Goal: Task Accomplishment & Management: Complete application form

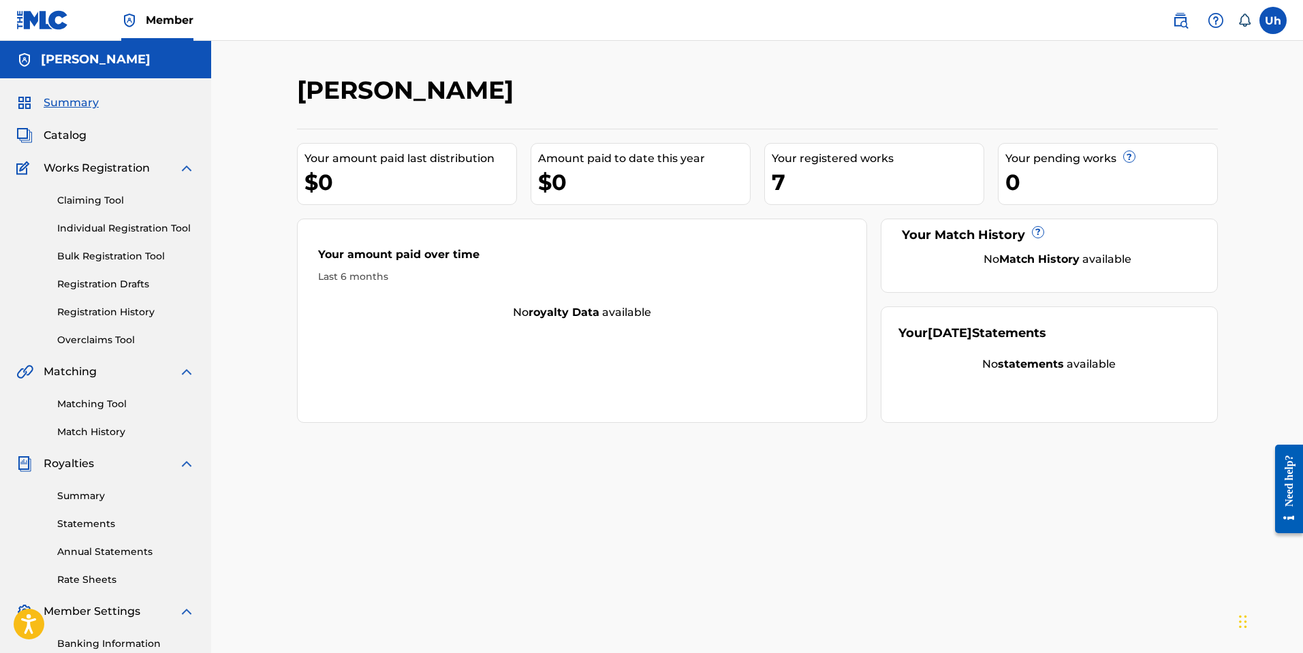
click at [663, 174] on div "$0" at bounding box center [644, 182] width 212 height 31
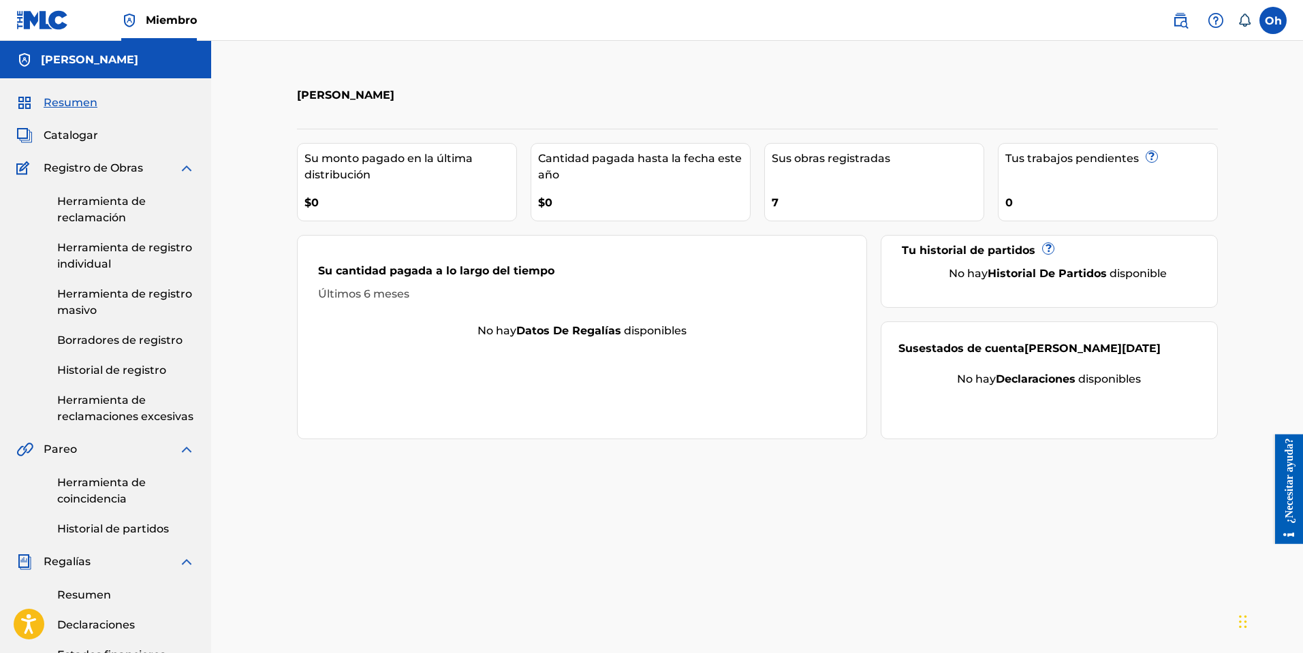
click at [100, 216] on font "Herramienta de reclamación" at bounding box center [101, 209] width 89 height 29
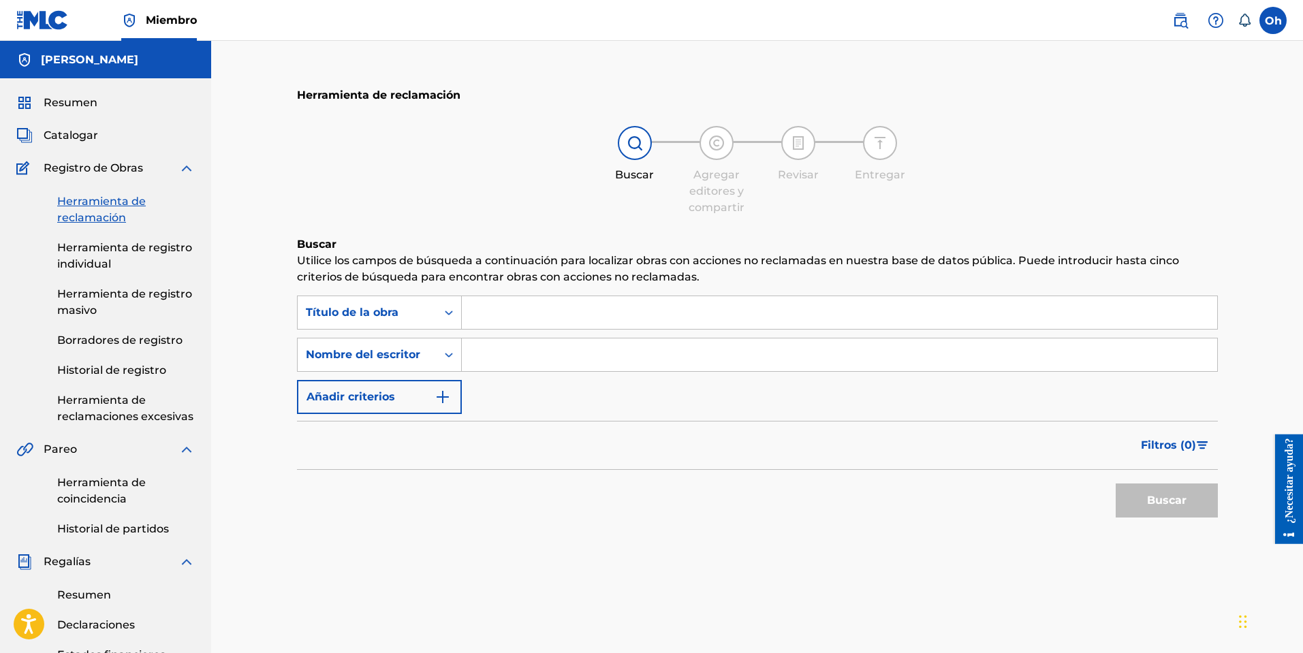
click at [80, 102] on font "Resumen" at bounding box center [71, 102] width 54 height 13
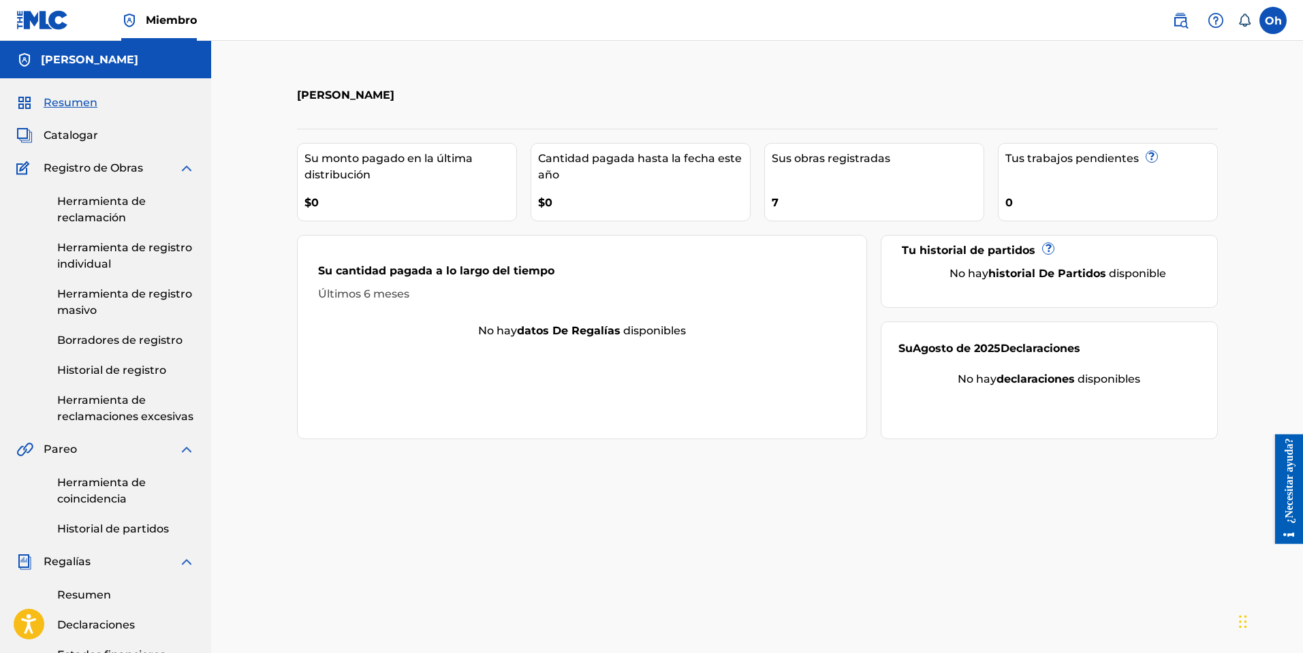
click at [102, 308] on link "Herramienta de registro masivo" at bounding box center [126, 302] width 138 height 33
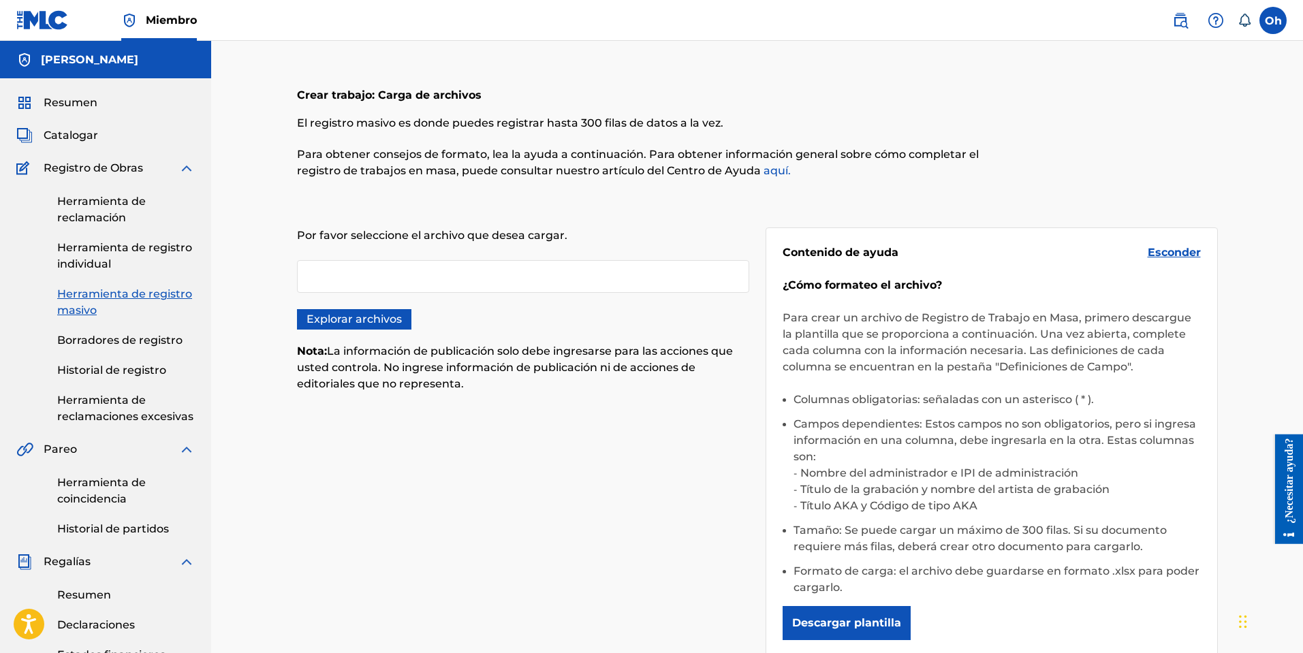
click at [392, 271] on div at bounding box center [523, 276] width 452 height 33
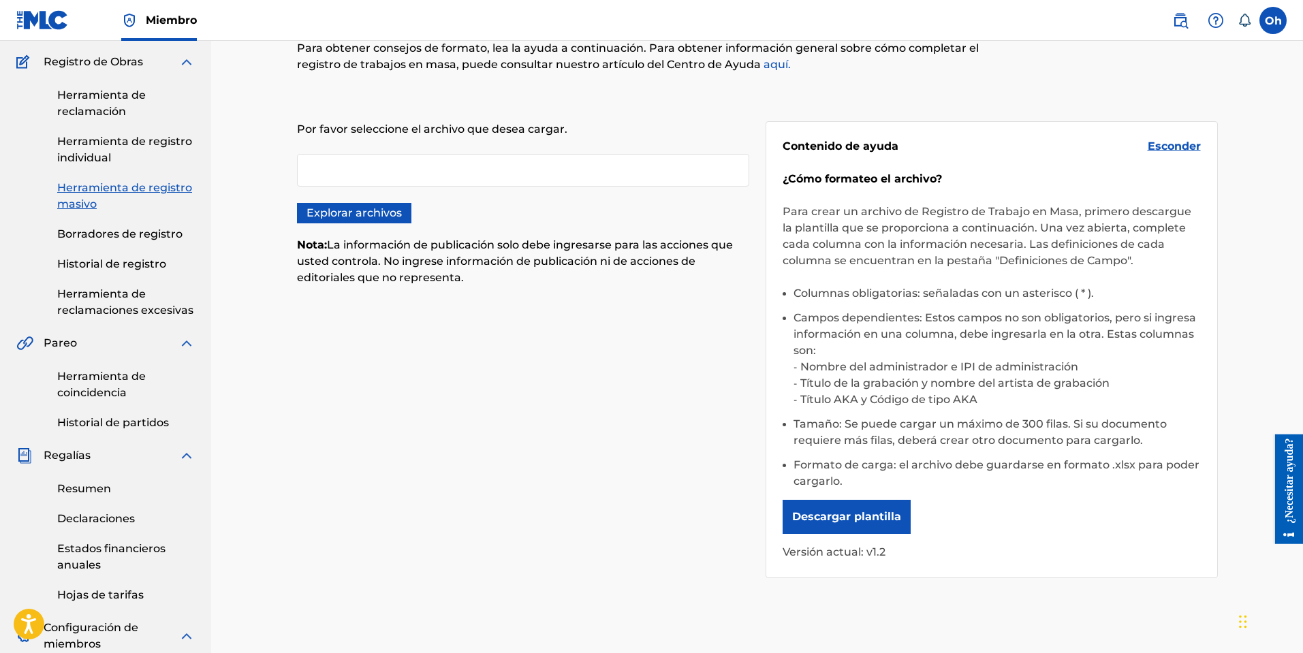
scroll to position [136, 0]
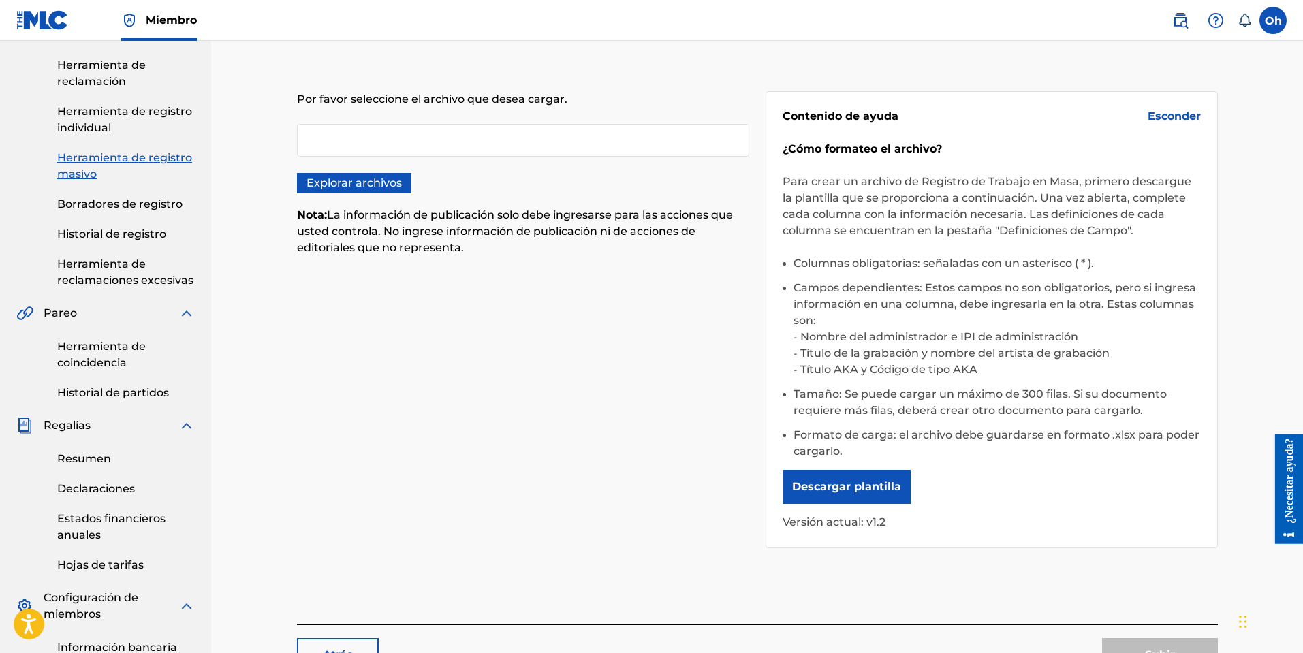
click at [388, 191] on font "Explorar archivos" at bounding box center [354, 183] width 95 height 16
click at [0, 0] on input "Explorar archivos" at bounding box center [0, 0] width 0 height 0
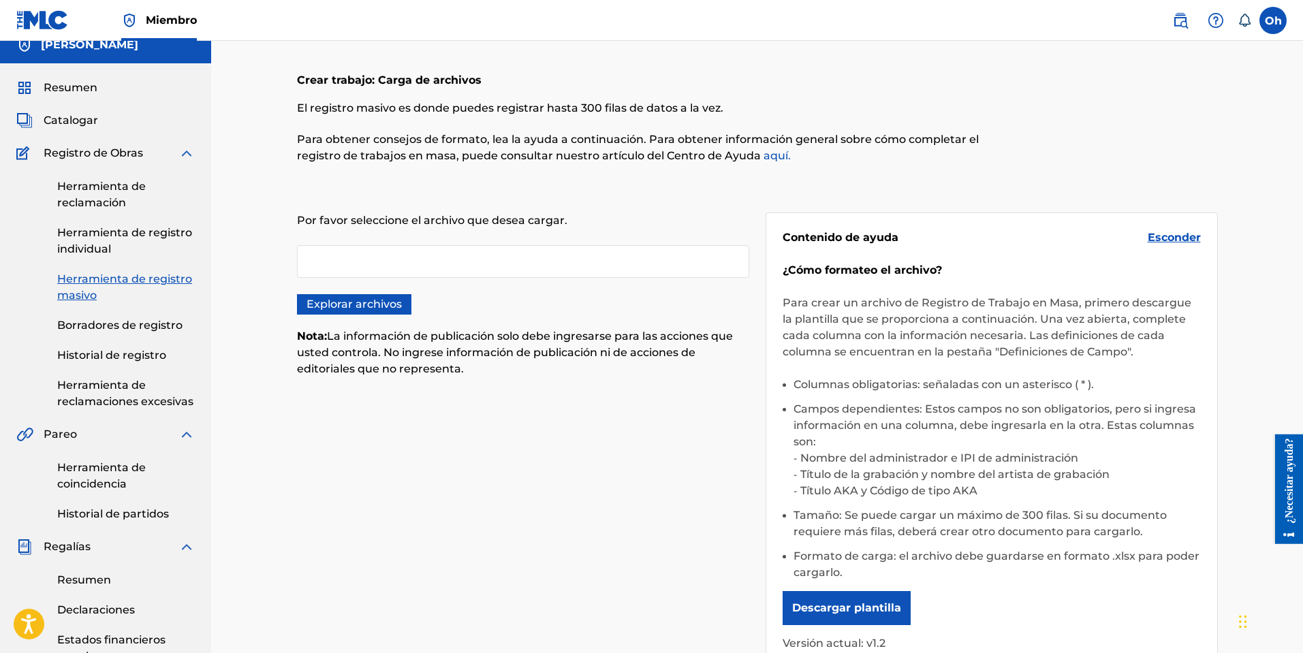
scroll to position [0, 0]
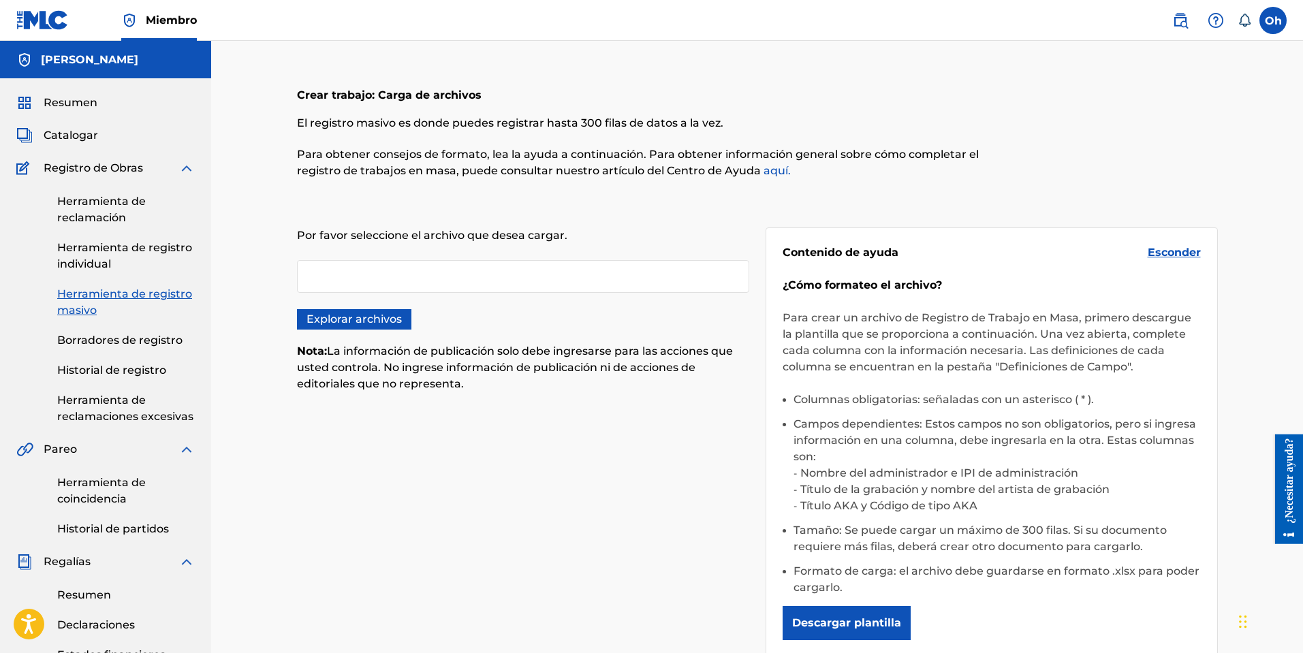
click at [95, 253] on font "Herramienta de registro individual" at bounding box center [124, 255] width 135 height 29
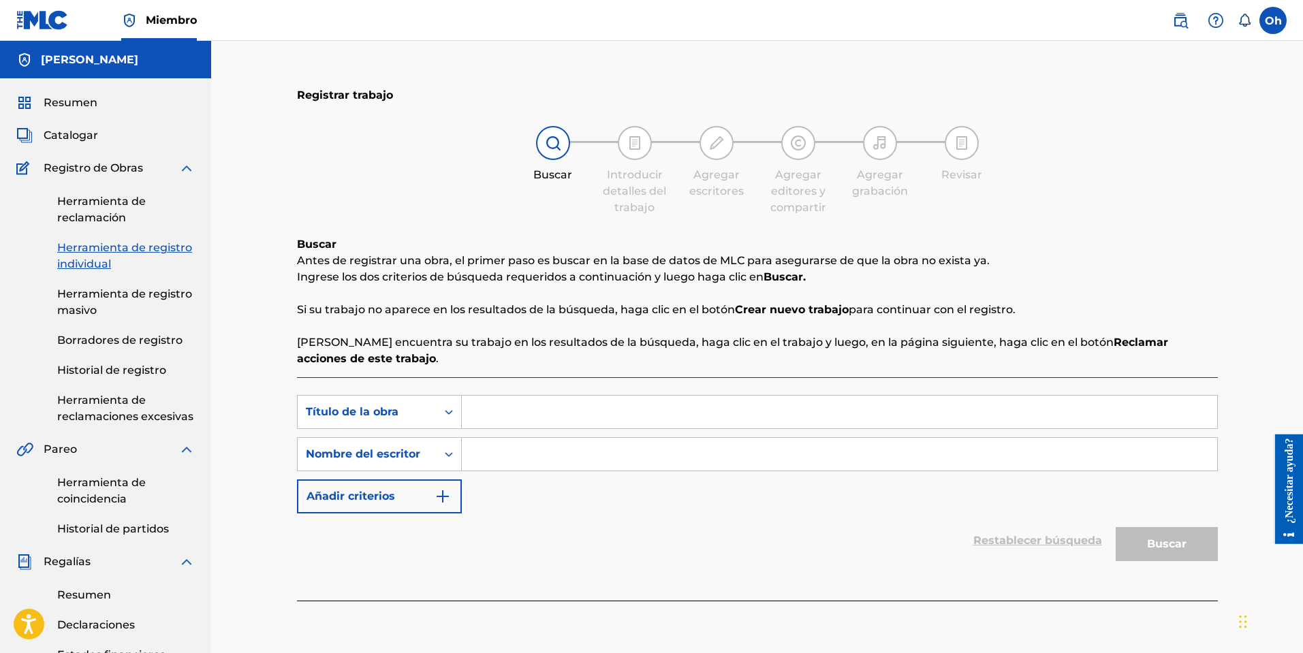
click at [510, 460] on input "Formulario de búsqueda" at bounding box center [840, 454] width 756 height 33
type input "[PERSON_NAME] produce"
click at [598, 452] on input "[PERSON_NAME] produce" at bounding box center [840, 454] width 756 height 33
click at [591, 408] on input "Formulario de búsqueda" at bounding box center [840, 412] width 756 height 33
click at [1185, 557] on div "Buscar" at bounding box center [1163, 541] width 109 height 55
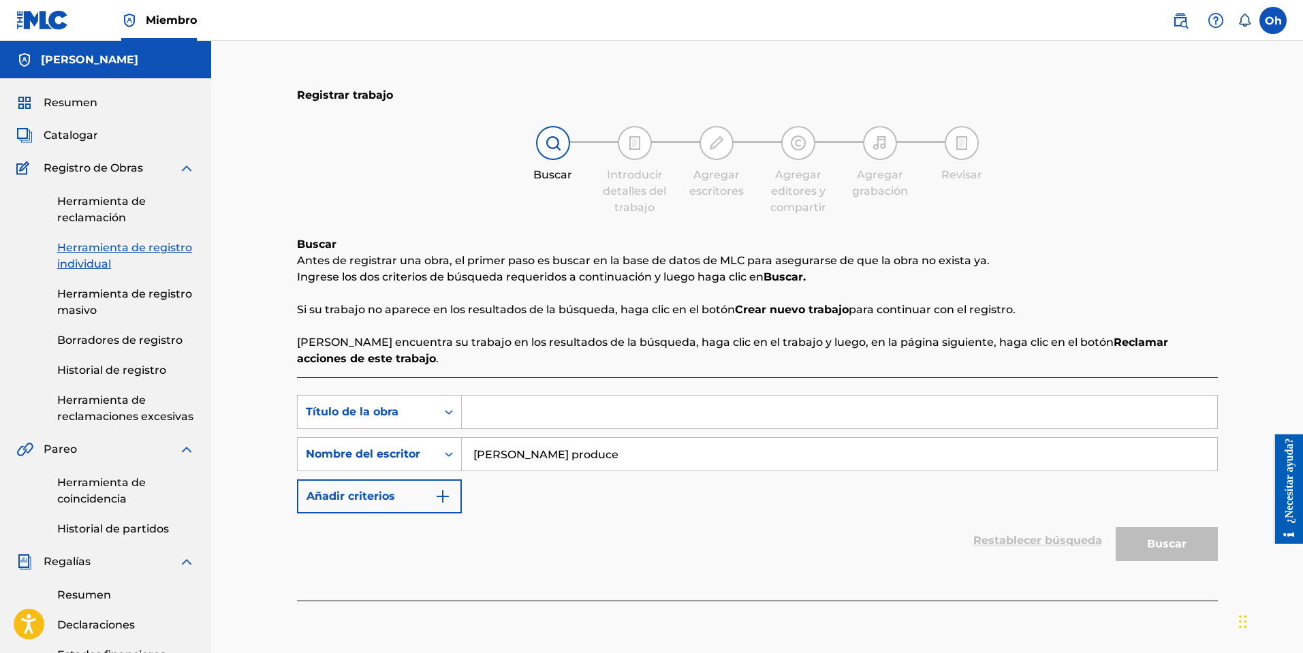
click at [1170, 539] on div "Buscar" at bounding box center [1163, 541] width 109 height 55
click at [120, 200] on font "Herramienta de reclamación" at bounding box center [101, 209] width 89 height 29
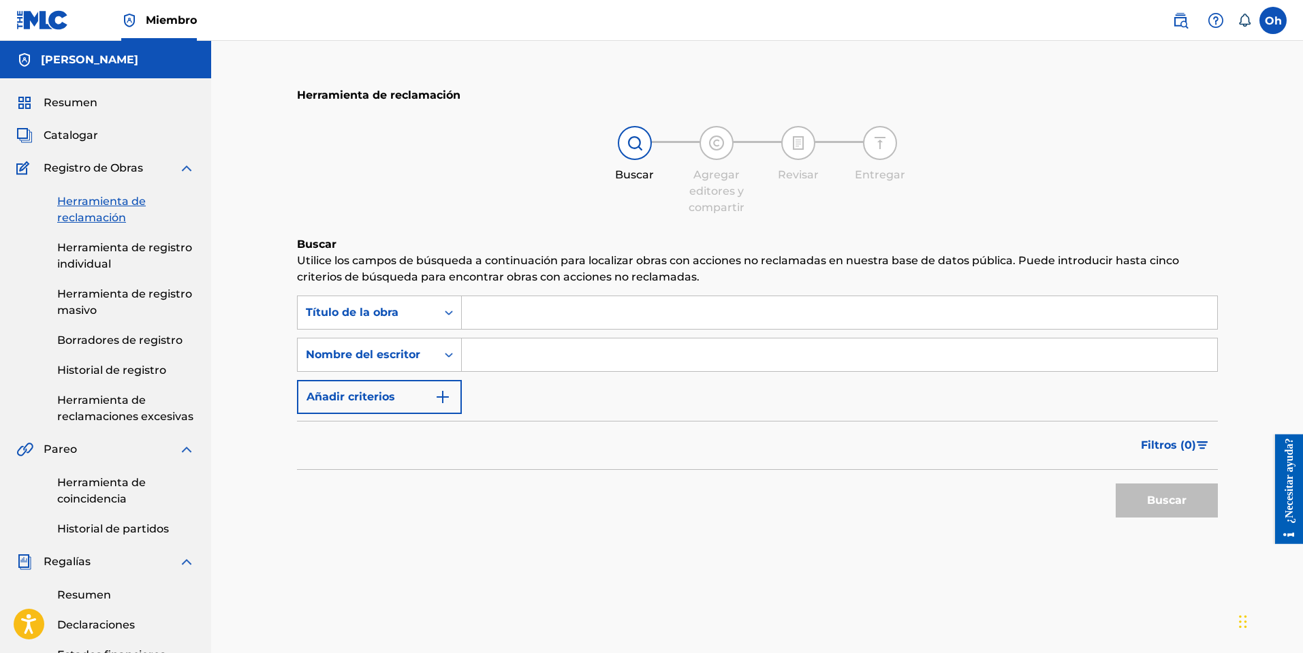
click at [501, 355] on input "Formulario de búsqueda" at bounding box center [840, 355] width 756 height 33
type input "[PERSON_NAME]"
click at [1131, 499] on button "Buscar" at bounding box center [1167, 501] width 102 height 34
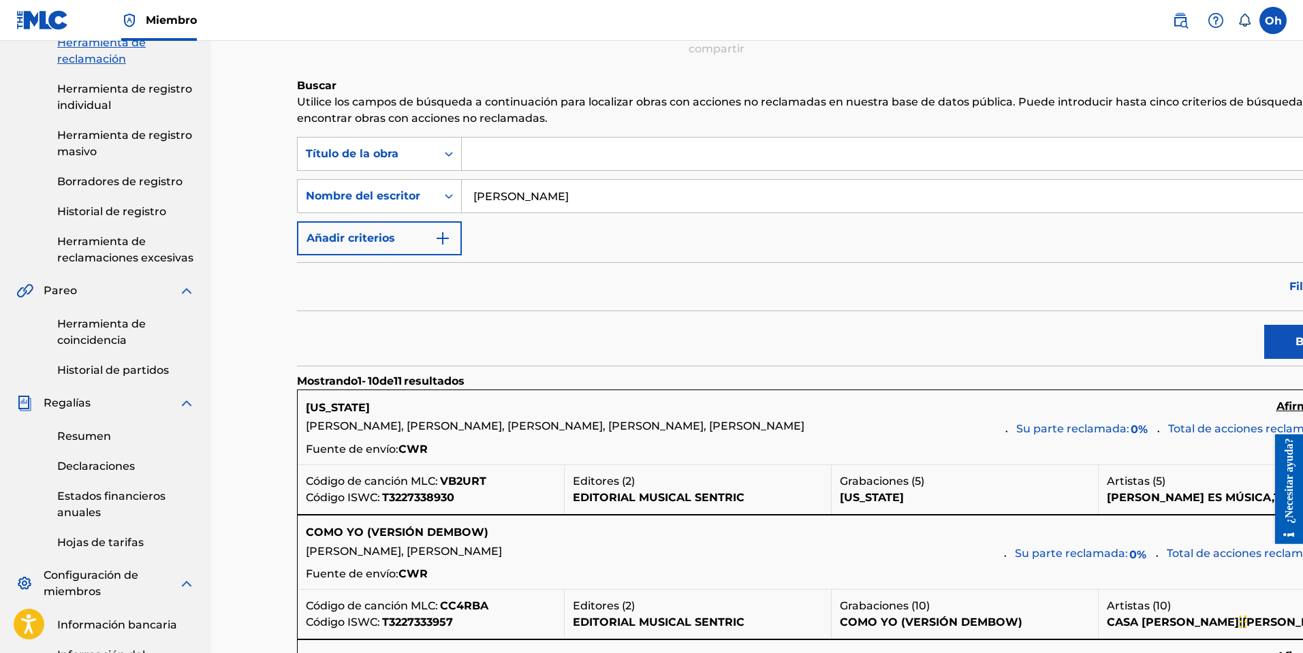
scroll to position [204, 0]
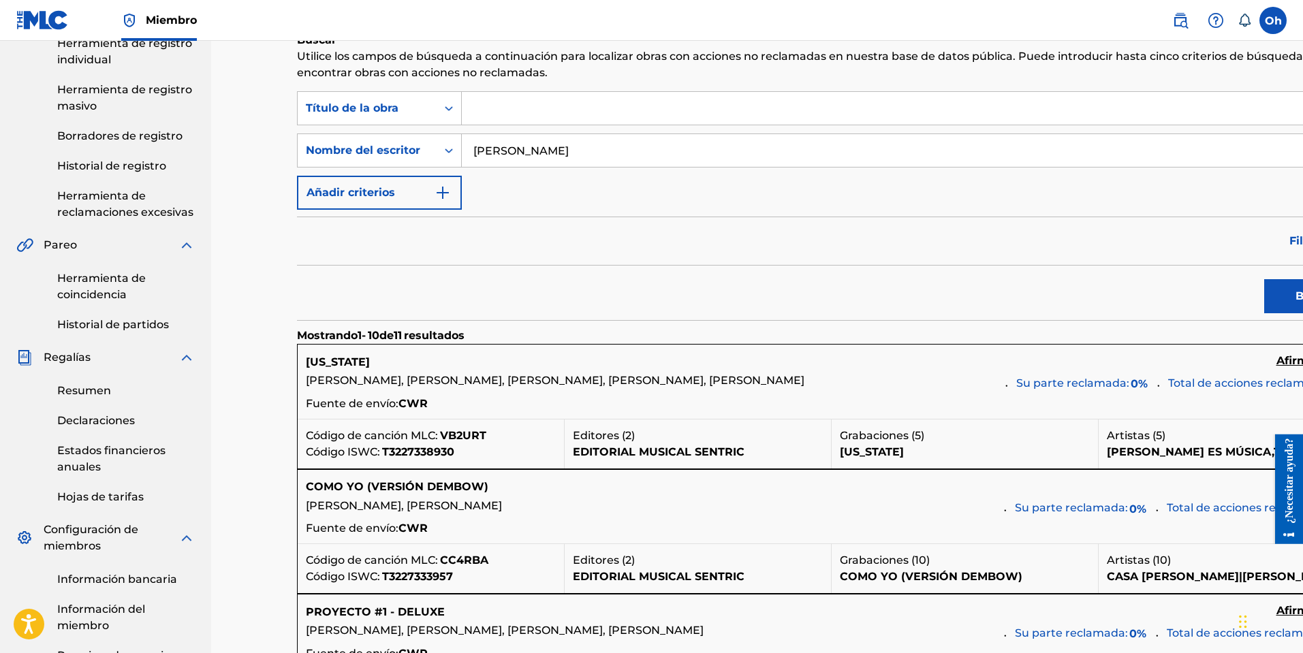
drag, startPoint x: 429, startPoint y: 376, endPoint x: 726, endPoint y: 401, distance: 298.1
click at [726, 389] on p "[PERSON_NAME], [PERSON_NAME], [PERSON_NAME], [PERSON_NAME], [PERSON_NAME]" at bounding box center [651, 381] width 690 height 16
click at [749, 415] on div "Fuente de envío: CWR" at bounding box center [832, 405] width 1052 height 19
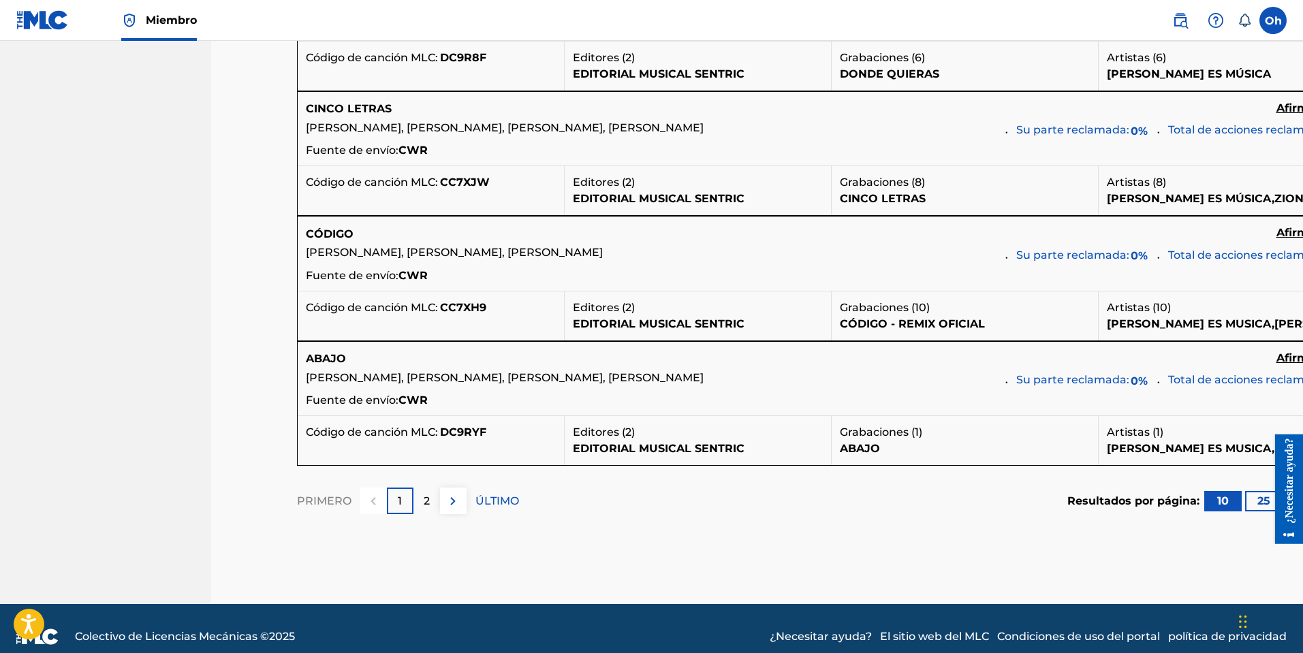
scroll to position [1363, 0]
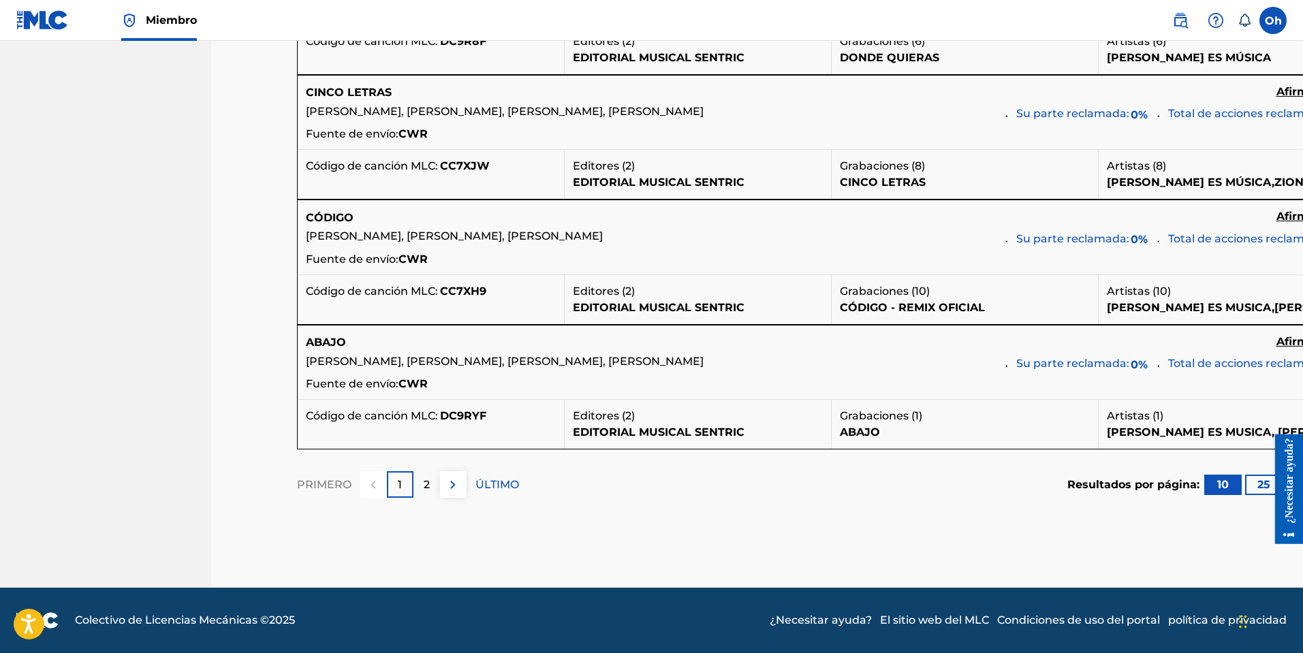
click at [431, 498] on div "2" at bounding box center [427, 484] width 27 height 27
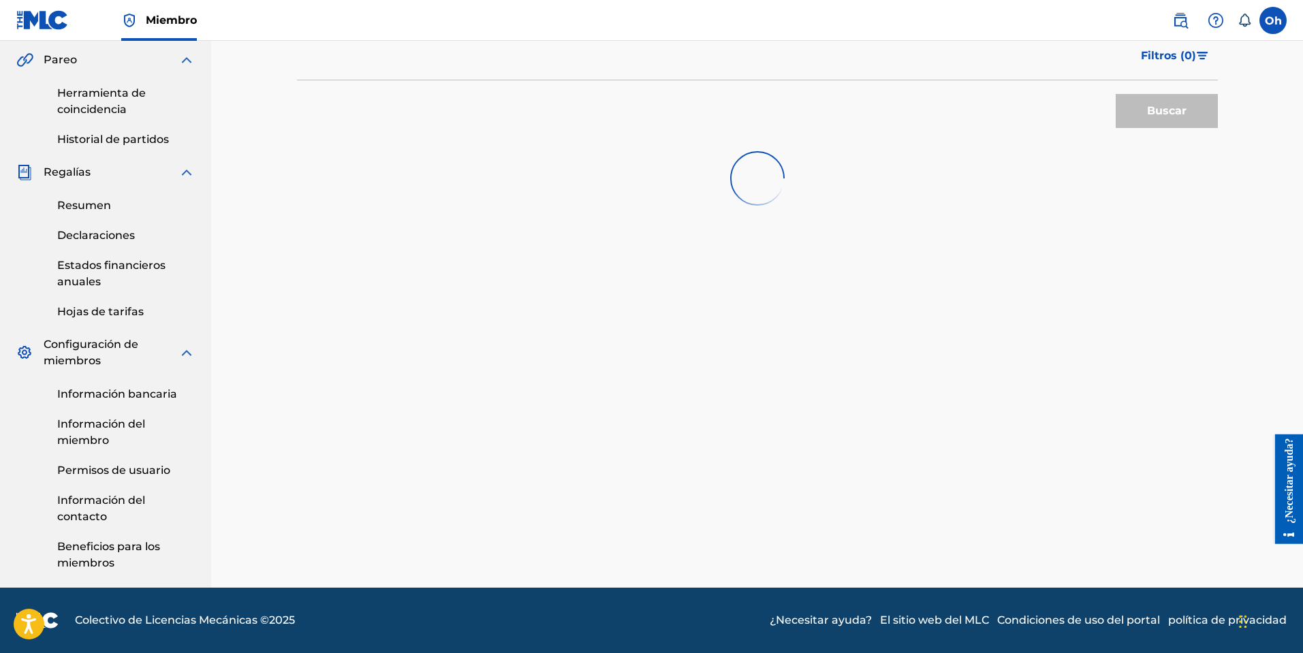
scroll to position [390, 0]
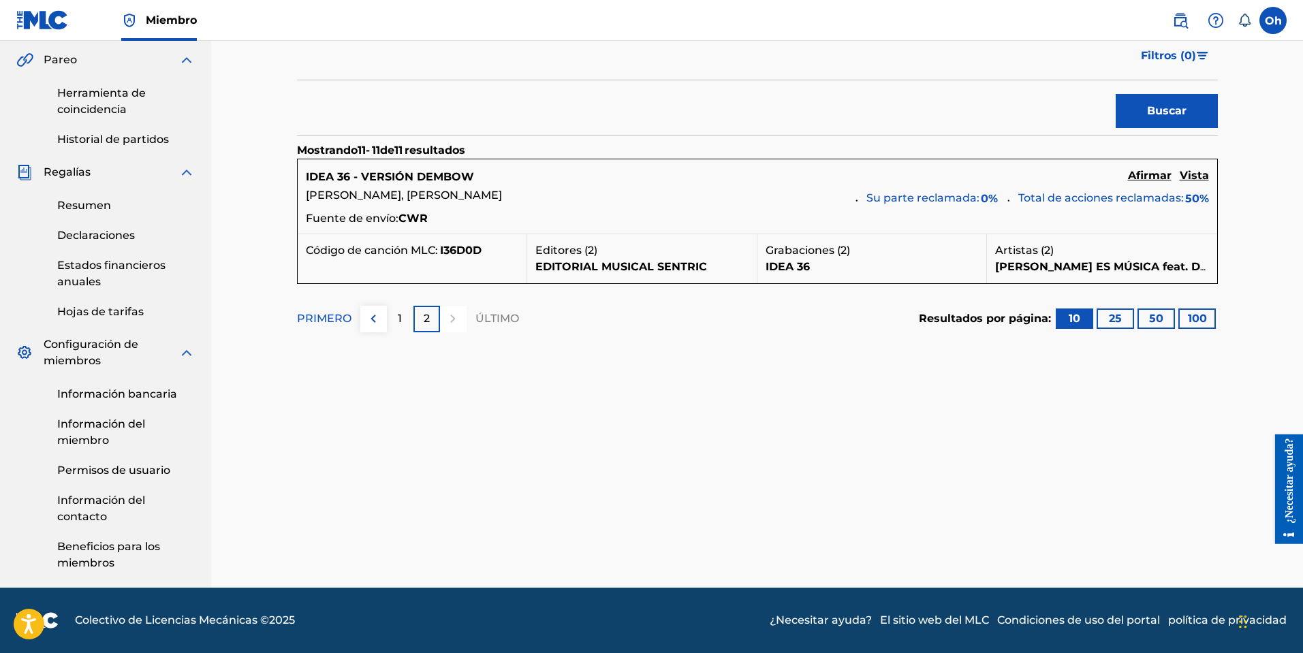
drag, startPoint x: 120, startPoint y: 105, endPoint x: 827, endPoint y: 379, distance: 758.4
click at [816, 386] on div "Buscar Utilice los campos de búsqueda a continuación para localizar obras con a…" at bounding box center [757, 135] width 921 height 576
click at [1148, 177] on font "Afirmar" at bounding box center [1150, 175] width 44 height 13
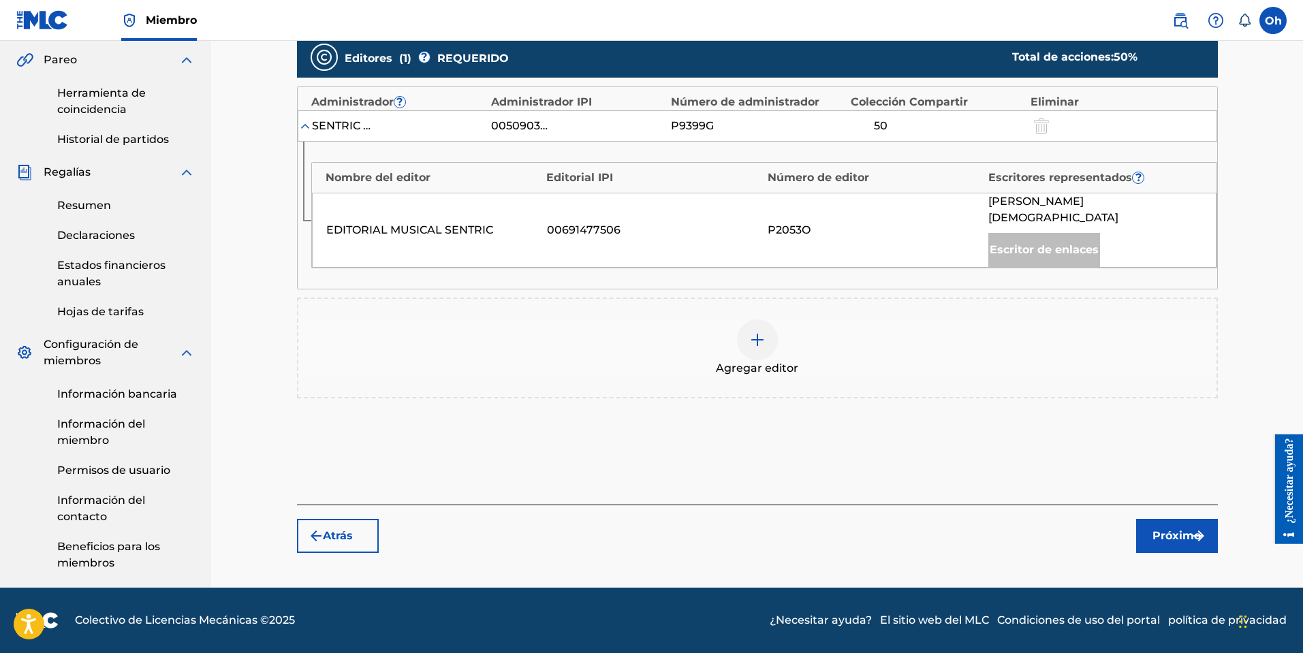
click at [747, 328] on div at bounding box center [757, 340] width 41 height 41
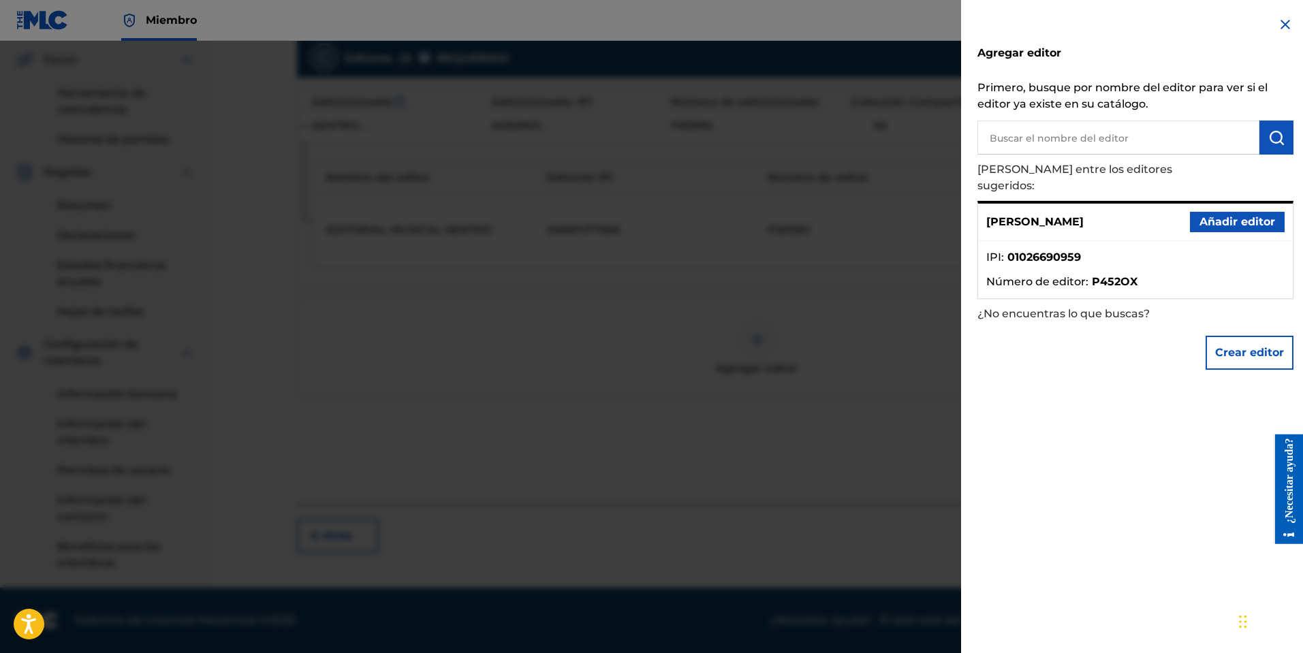
click at [1209, 215] on font "Añadir editor" at bounding box center [1238, 221] width 76 height 13
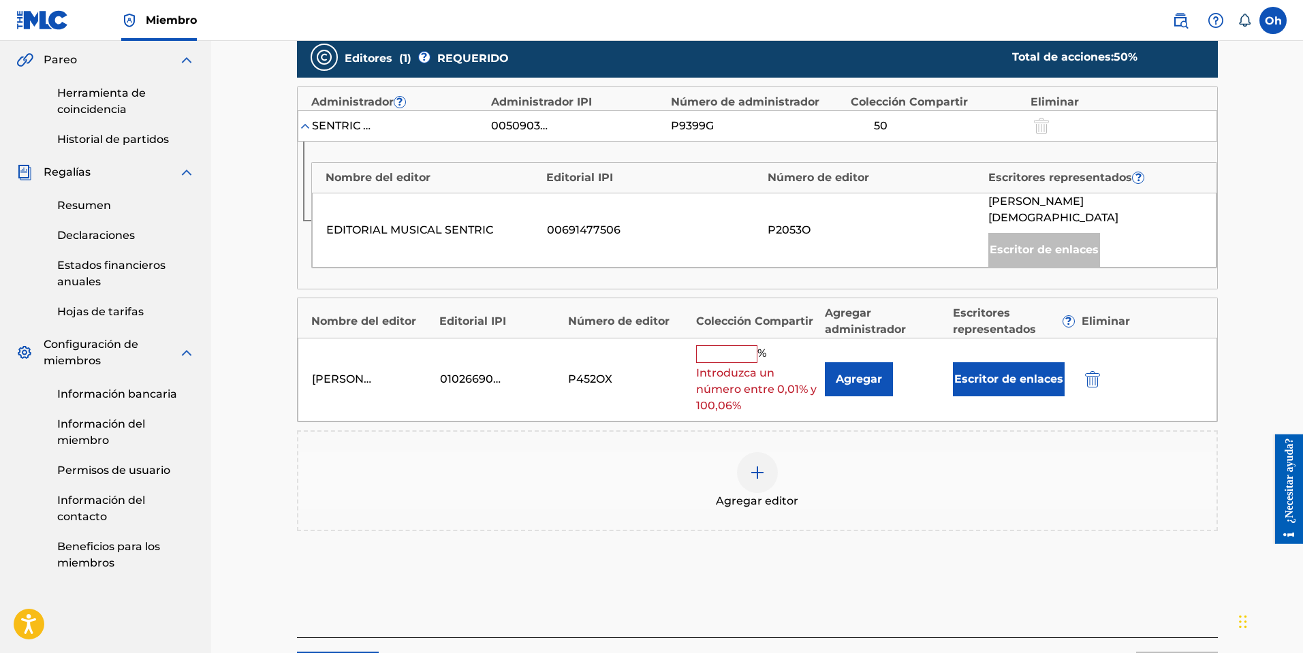
click at [724, 345] on input "text" at bounding box center [726, 354] width 61 height 18
type input "50"
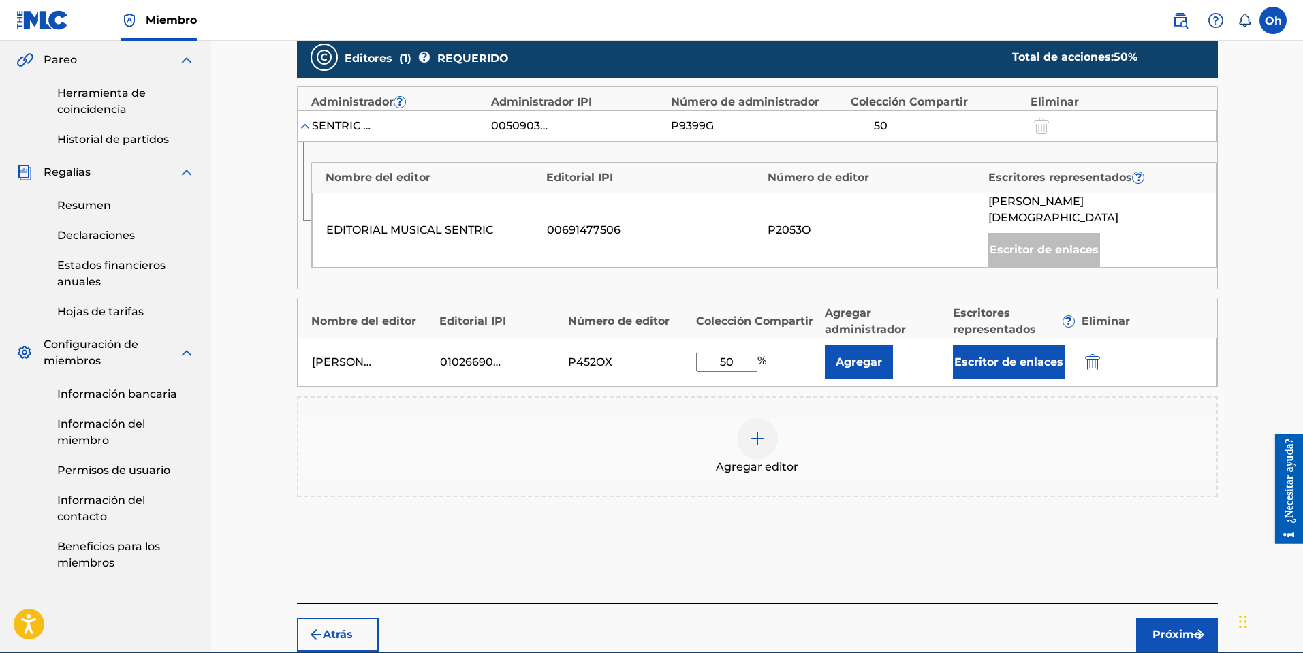
click at [844, 418] on div "Agregar editor" at bounding box center [757, 446] width 918 height 57
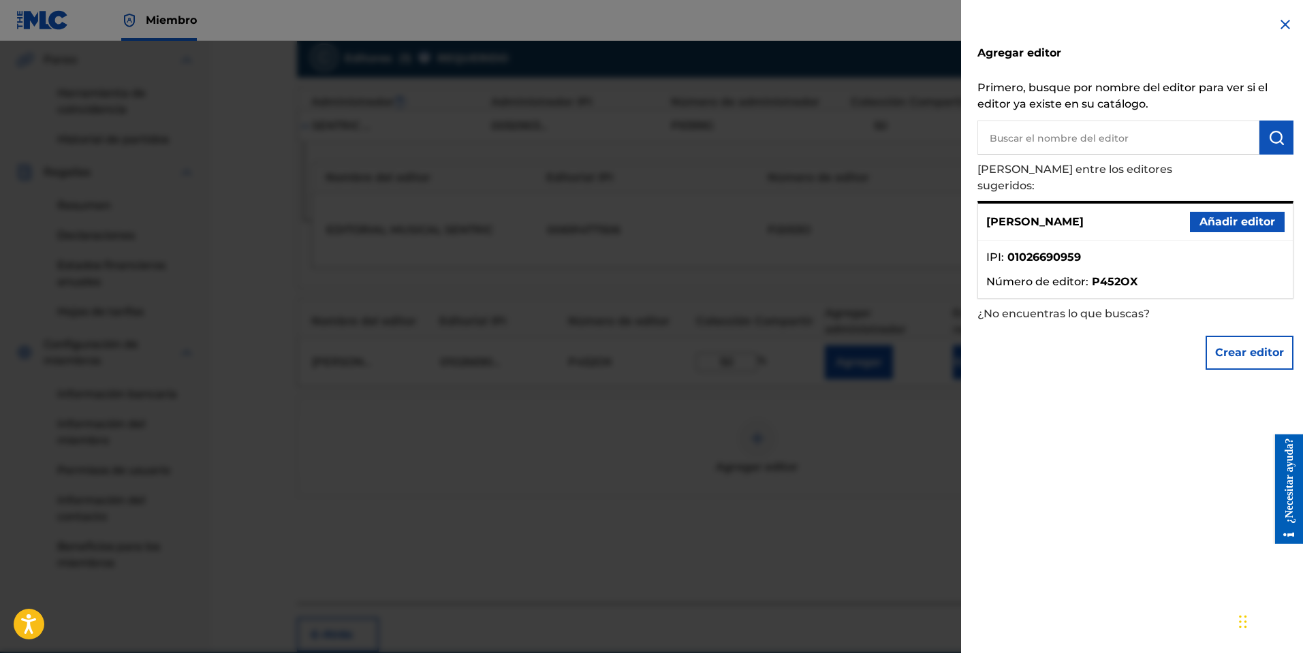
click at [1277, 20] on img at bounding box center [1285, 24] width 16 height 16
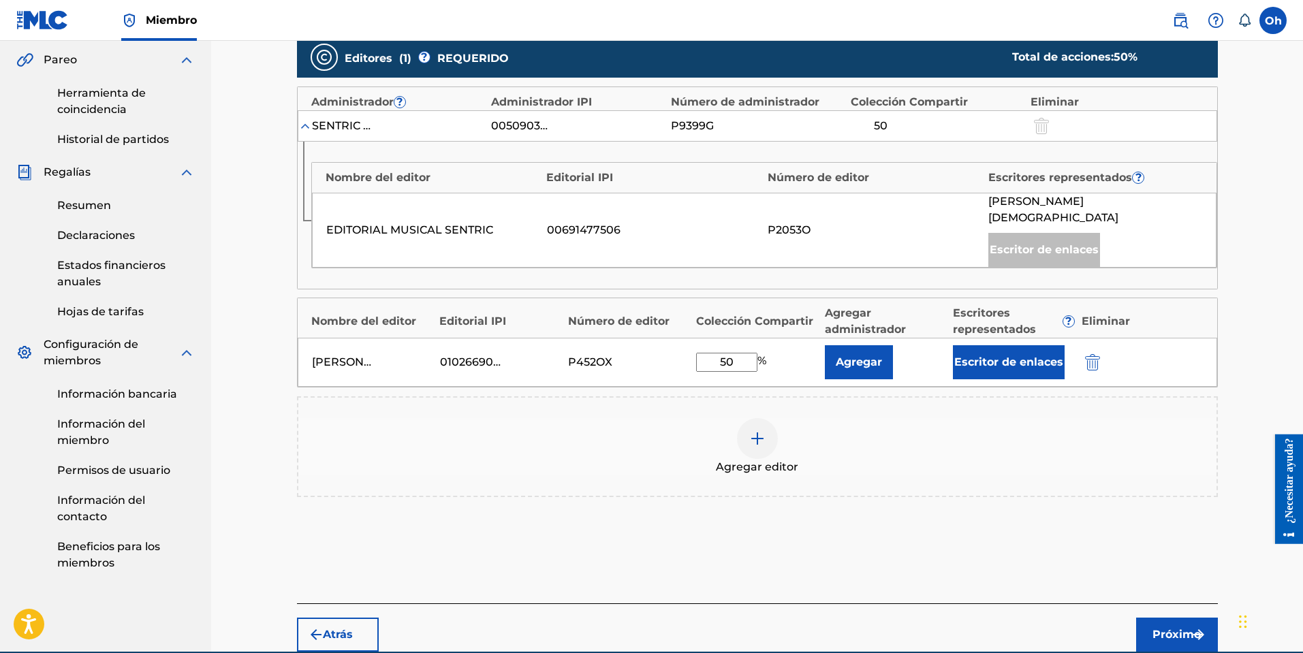
click at [854, 356] on font "Agregar" at bounding box center [859, 362] width 46 height 13
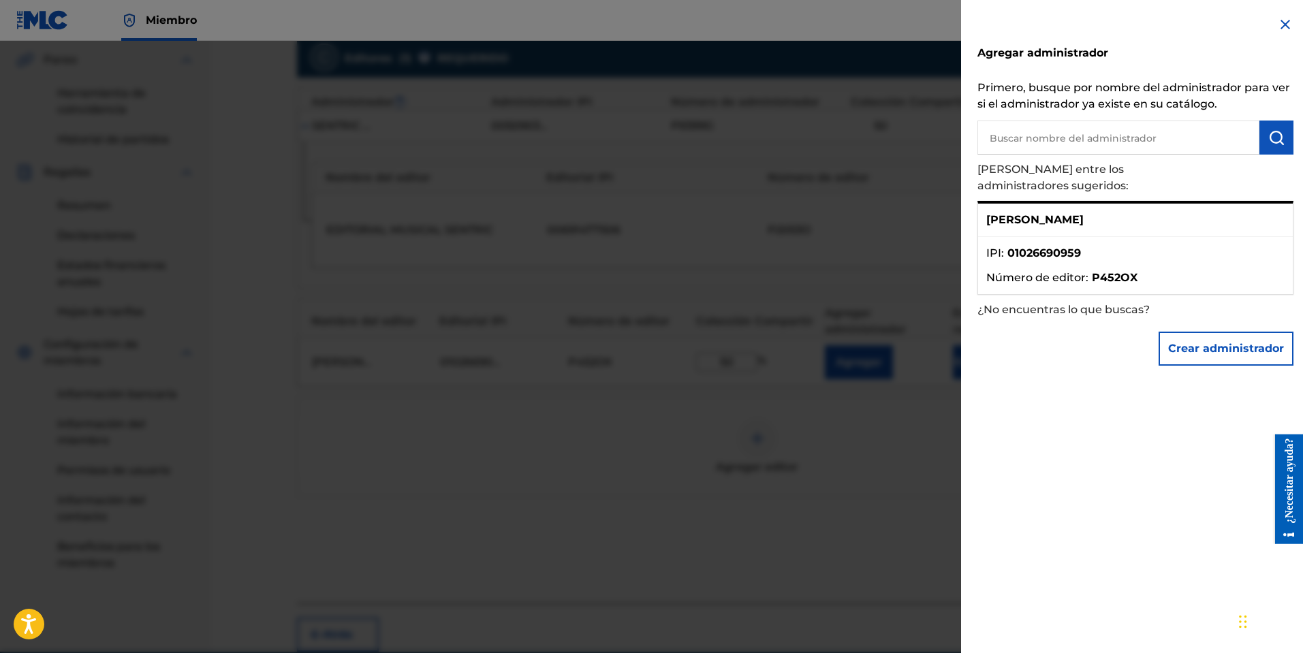
click at [1281, 22] on img at bounding box center [1285, 24] width 16 height 16
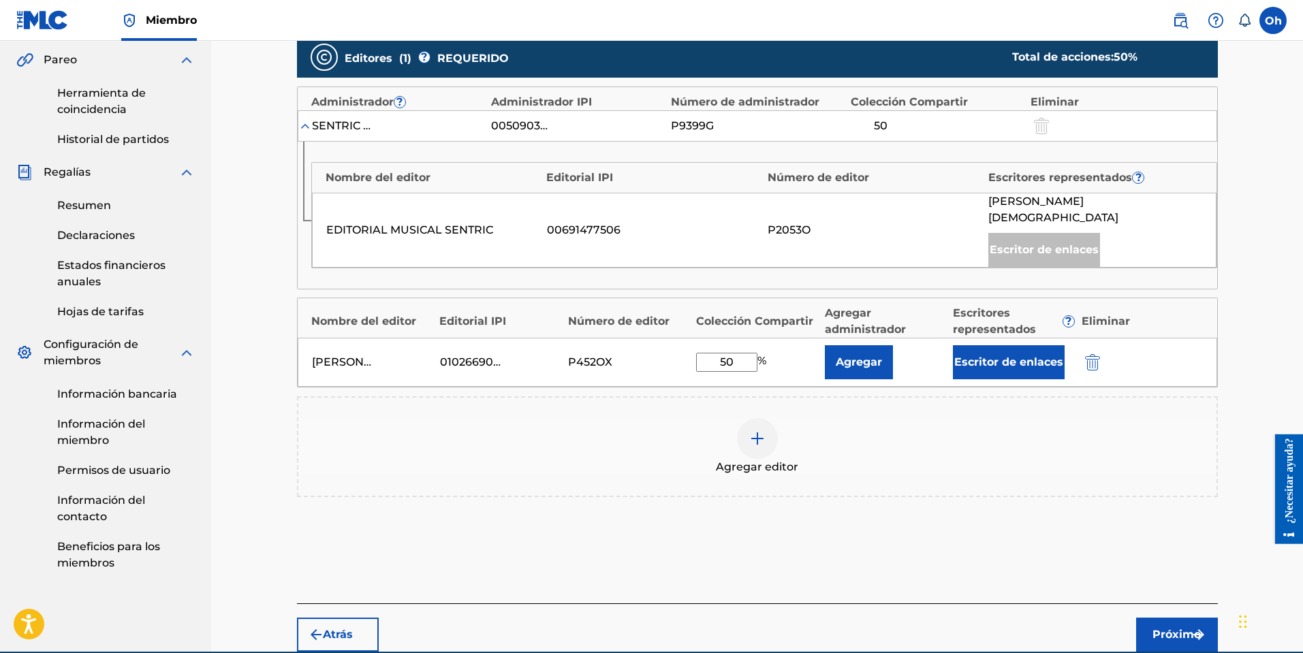
click at [1155, 628] on font "Próximo" at bounding box center [1177, 634] width 48 height 13
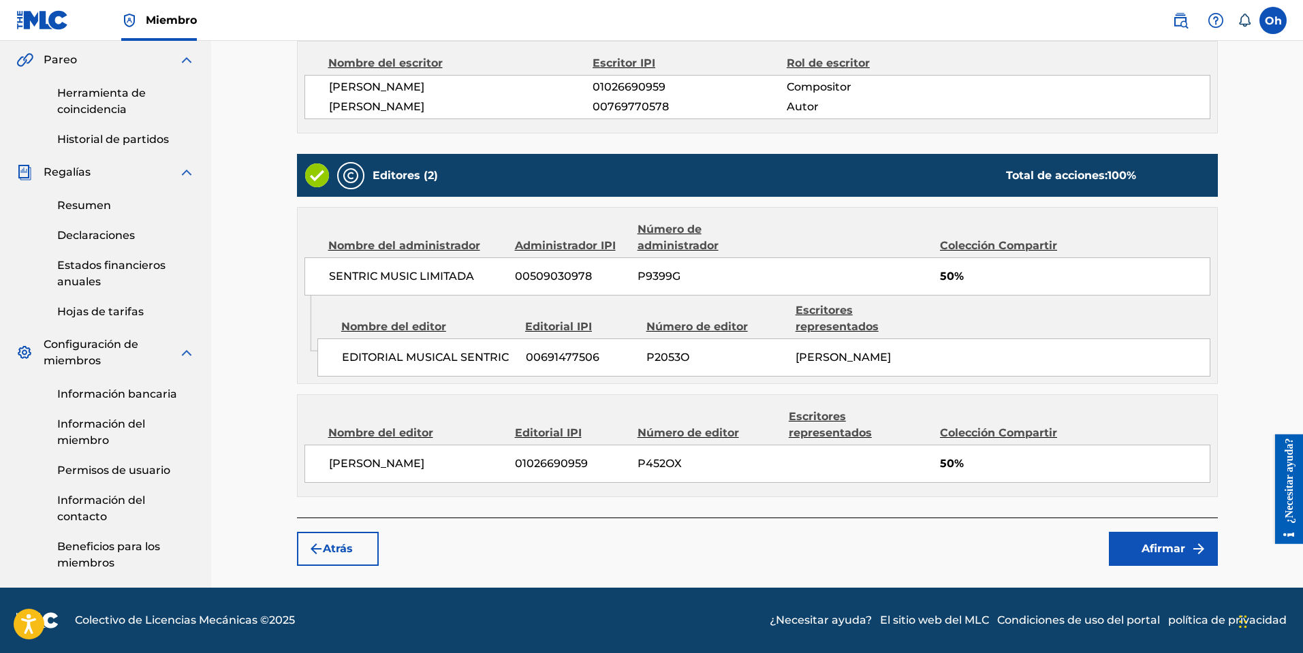
click at [1190, 557] on button "Afirmar" at bounding box center [1163, 549] width 109 height 34
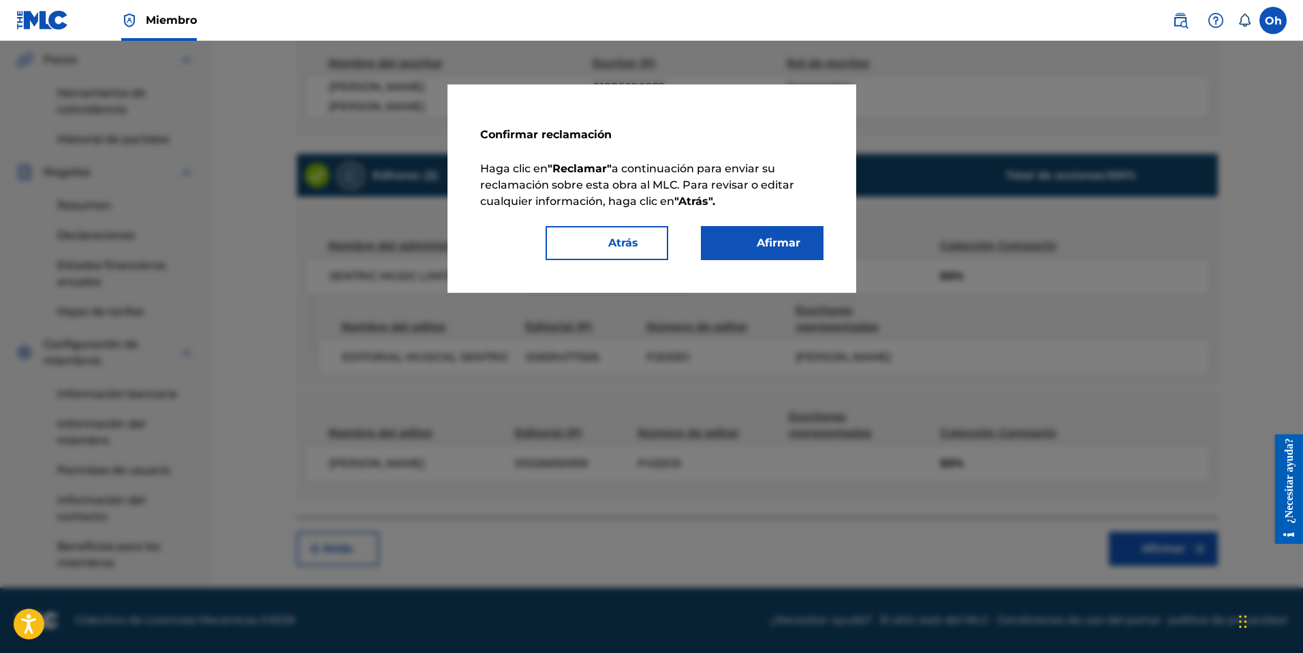
click at [791, 238] on font "Afirmar" at bounding box center [779, 242] width 44 height 13
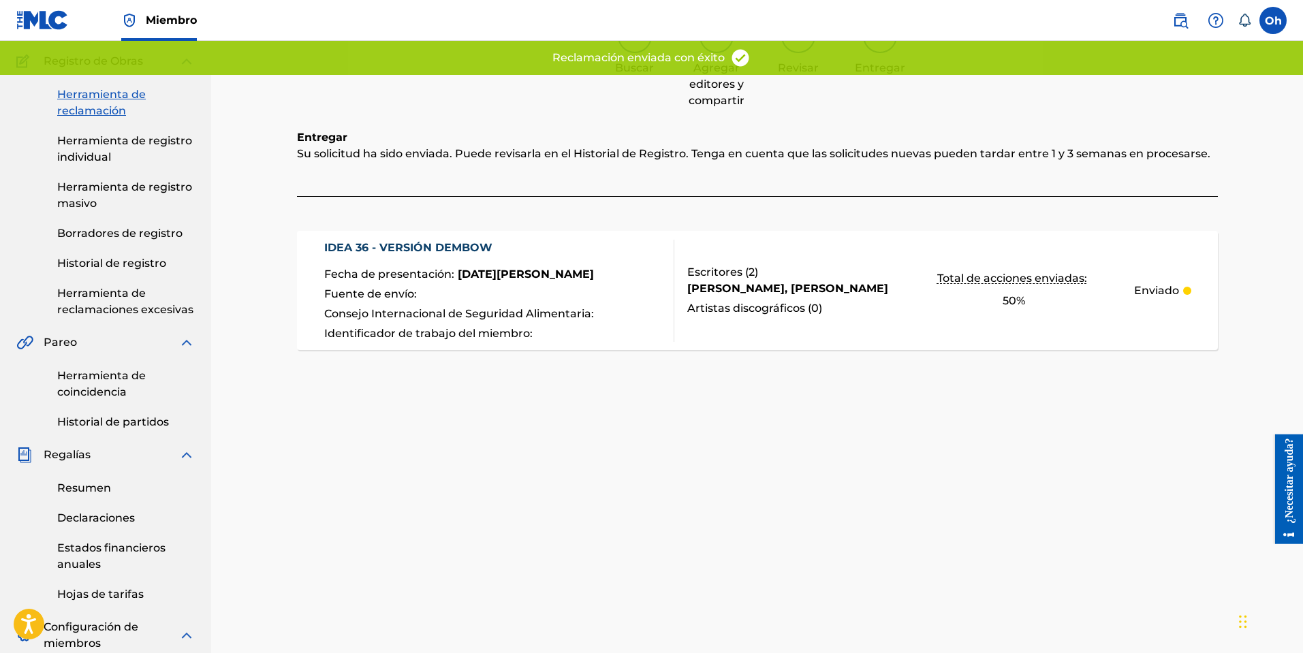
scroll to position [0, 0]
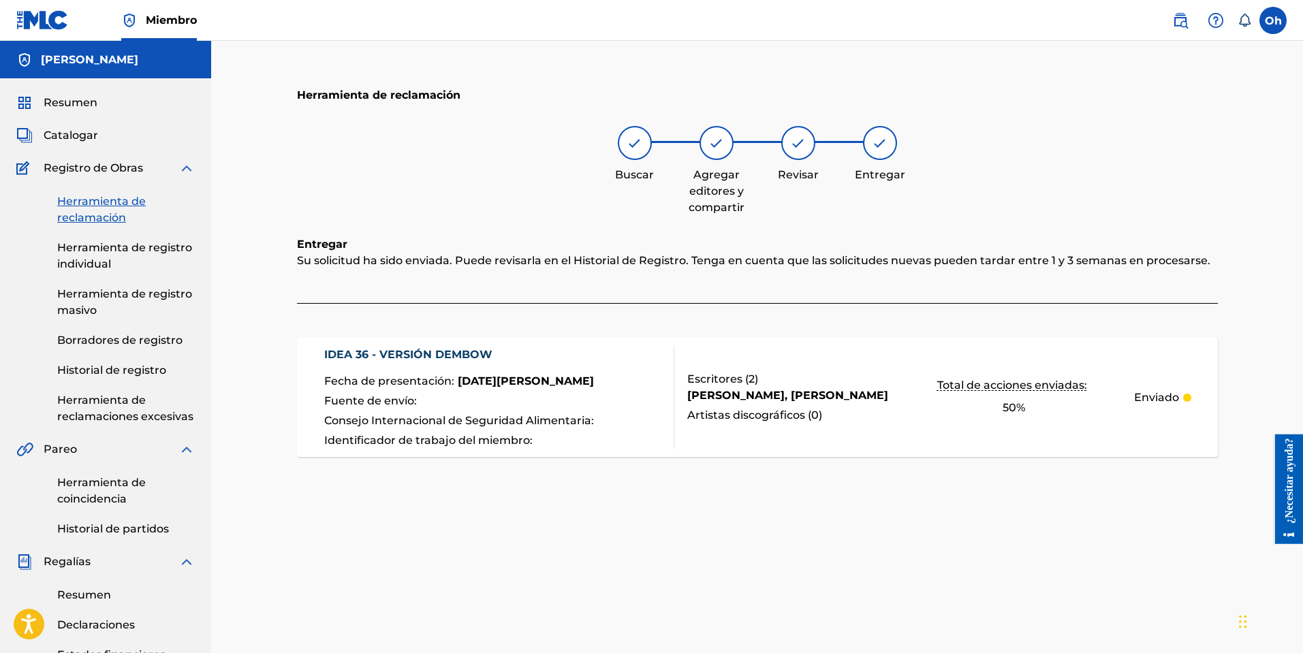
click at [91, 262] on font "Herramienta de registro individual" at bounding box center [124, 255] width 135 height 29
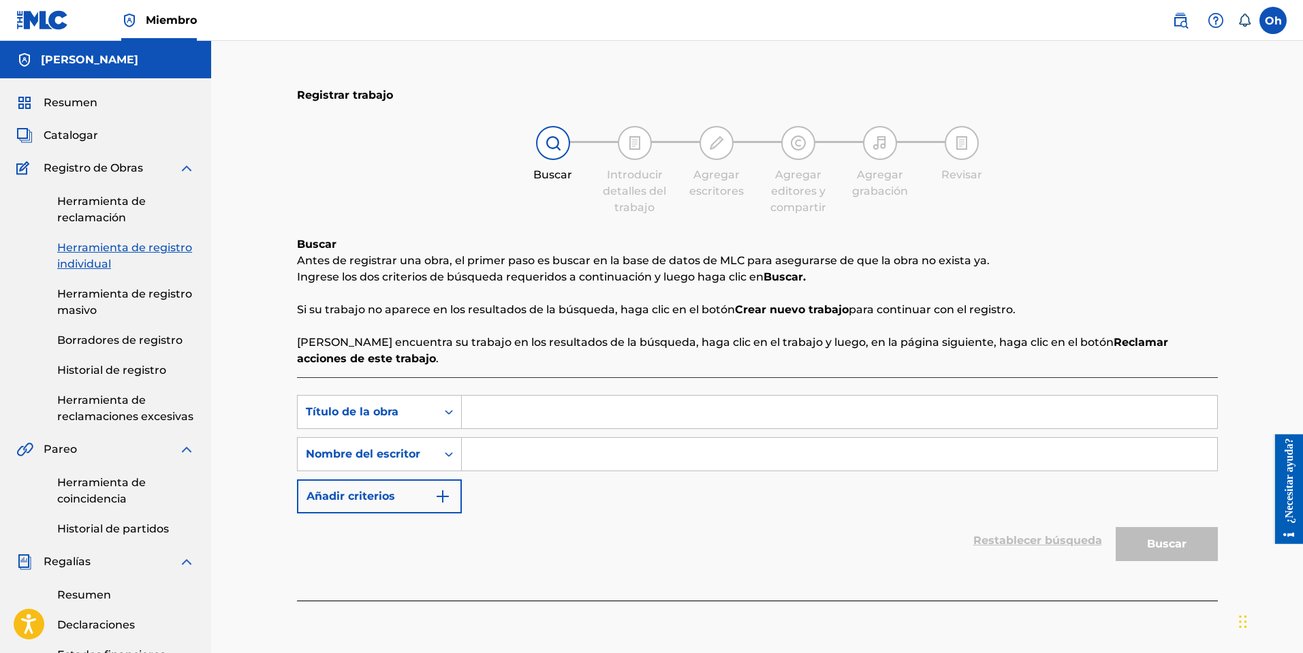
click at [505, 411] on input "Formulario de búsqueda" at bounding box center [840, 412] width 756 height 33
click at [514, 456] on input "Formulario de búsqueda" at bounding box center [840, 454] width 756 height 33
type input "[PERSON_NAME] produce"
drag, startPoint x: 674, startPoint y: 565, endPoint x: 662, endPoint y: 549, distance: 19.5
click at [673, 565] on div "Restablecer búsqueda Buscar" at bounding box center [757, 541] width 921 height 55
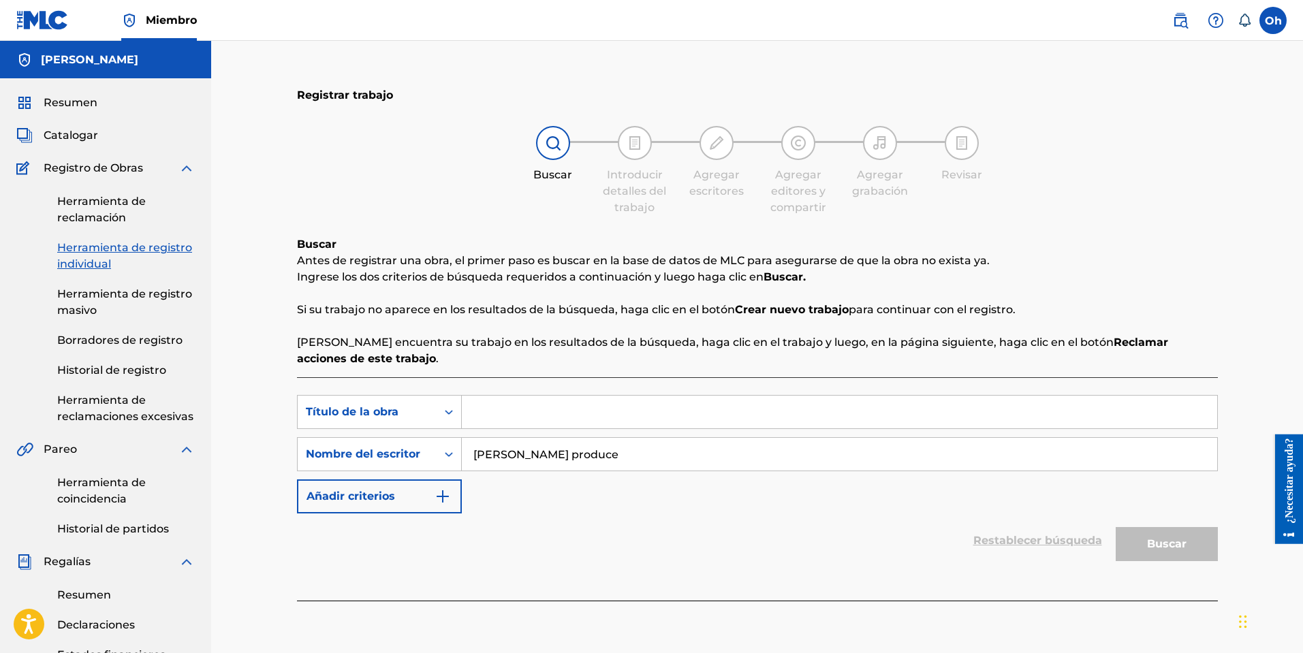
click at [109, 211] on font "Herramienta de reclamación" at bounding box center [101, 209] width 89 height 29
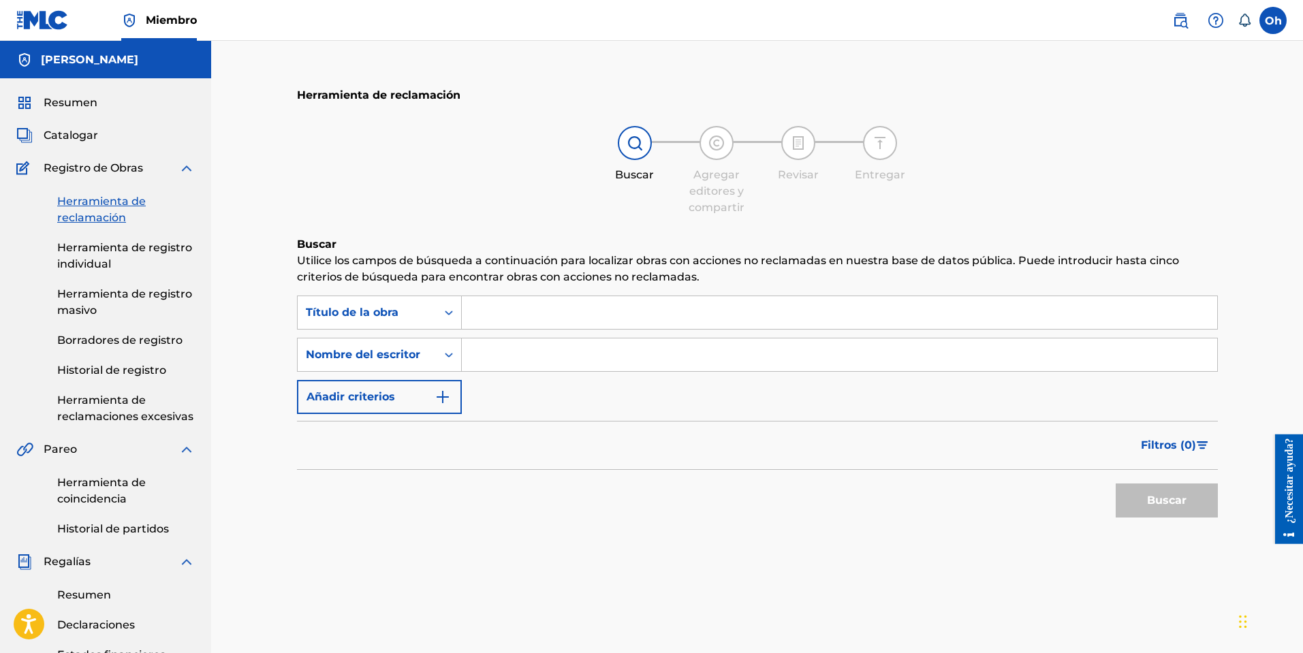
click at [487, 352] on input "Formulario de búsqueda" at bounding box center [840, 355] width 756 height 33
click at [1181, 503] on font "Buscar" at bounding box center [1167, 500] width 40 height 13
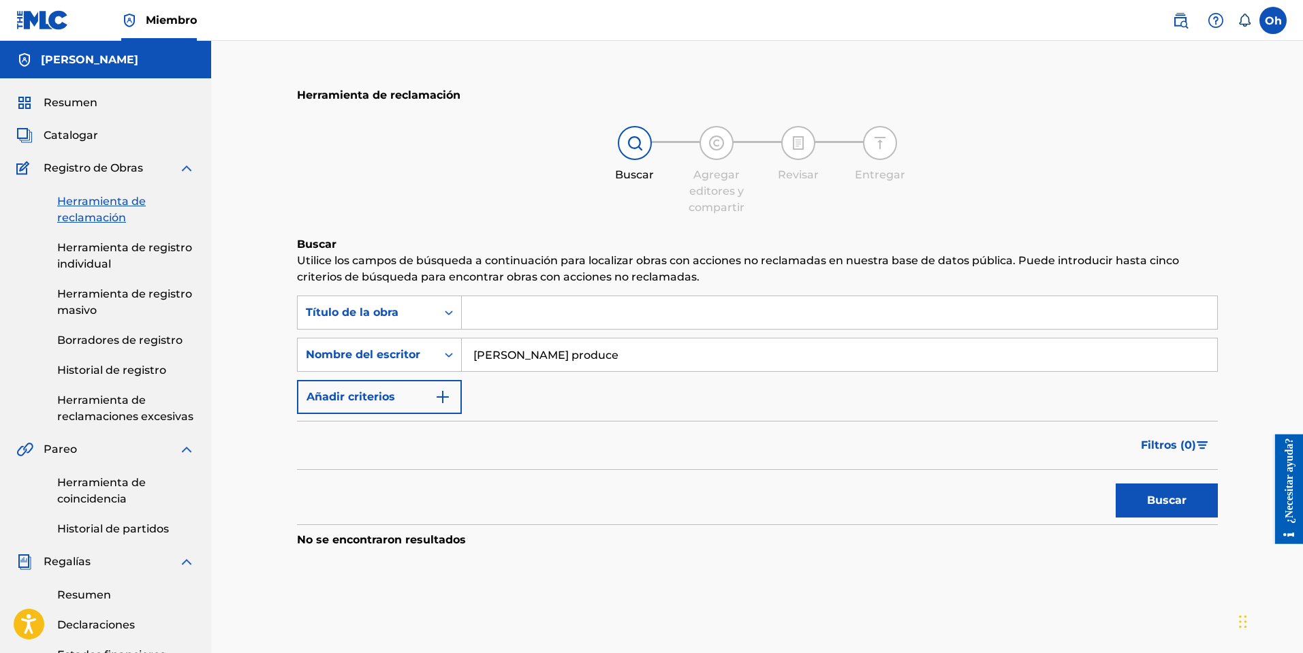
click at [505, 350] on input "[PERSON_NAME] produce" at bounding box center [840, 355] width 756 height 33
click at [502, 350] on input "[PERSON_NAME] produce" at bounding box center [840, 355] width 756 height 33
type input "urielproduce"
click at [1175, 506] on font "Buscar" at bounding box center [1167, 500] width 40 height 13
click at [410, 399] on button "Añadir criterios" at bounding box center [379, 397] width 165 height 34
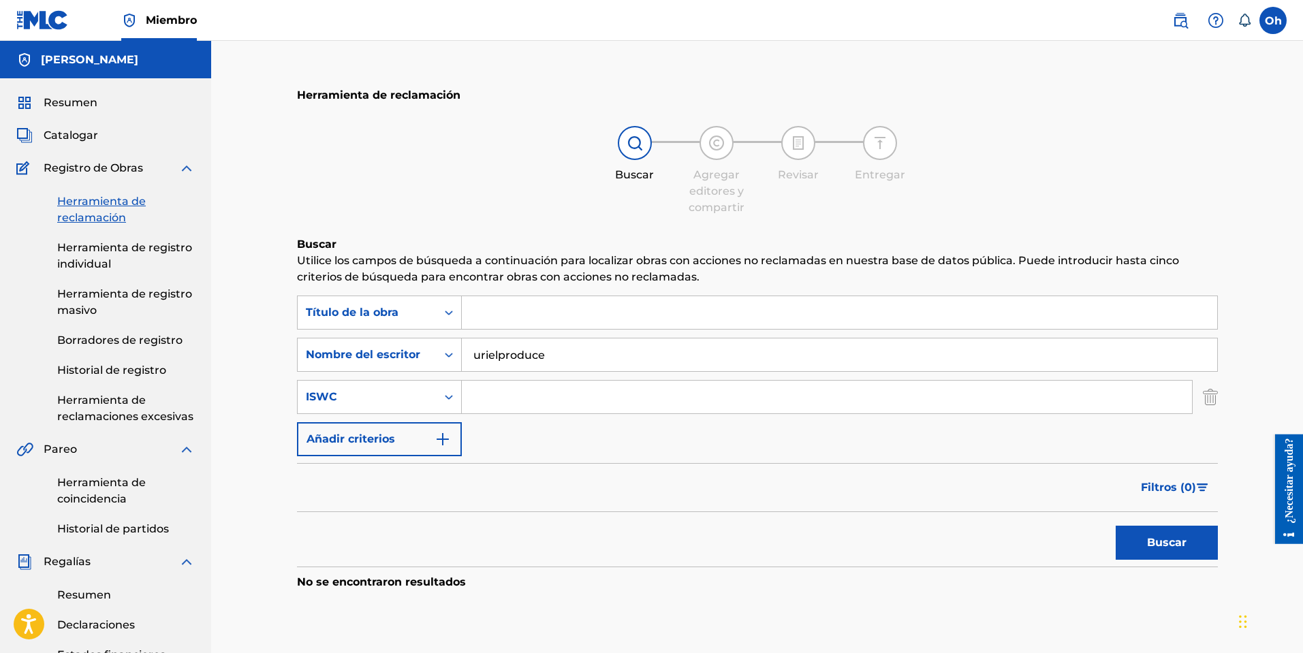
click at [424, 436] on button "Añadir criterios" at bounding box center [379, 439] width 165 height 34
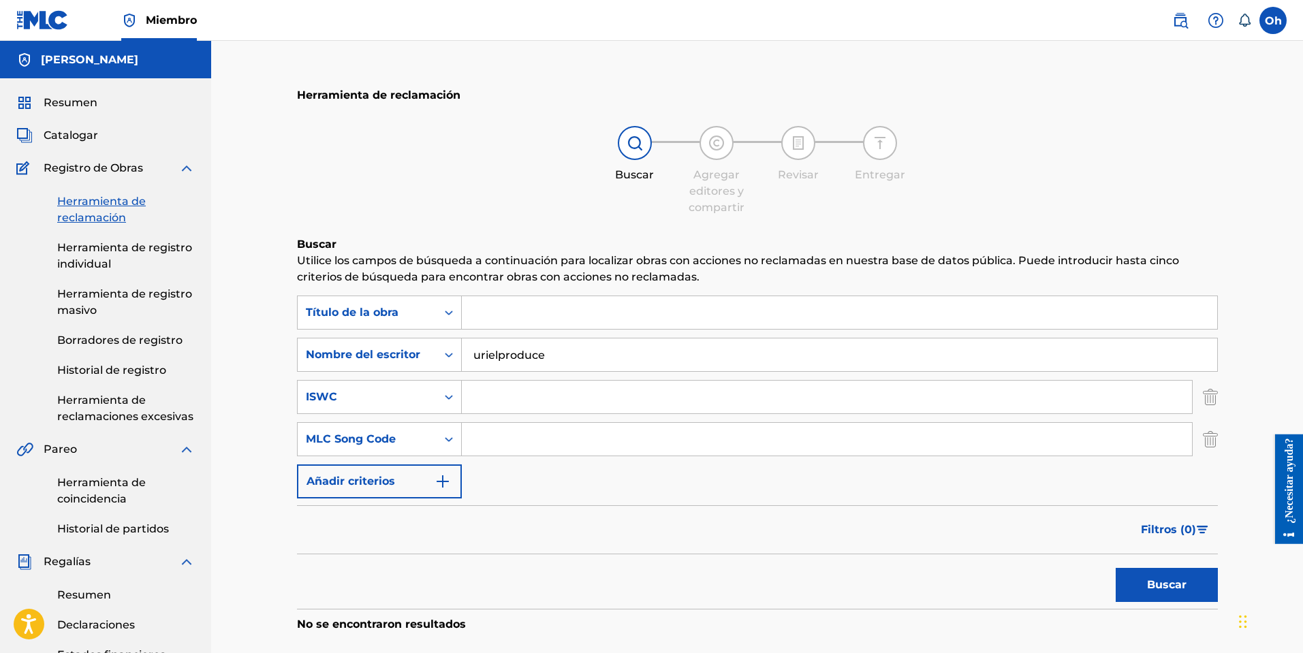
click at [442, 479] on img "Formulario de búsqueda" at bounding box center [443, 482] width 16 height 16
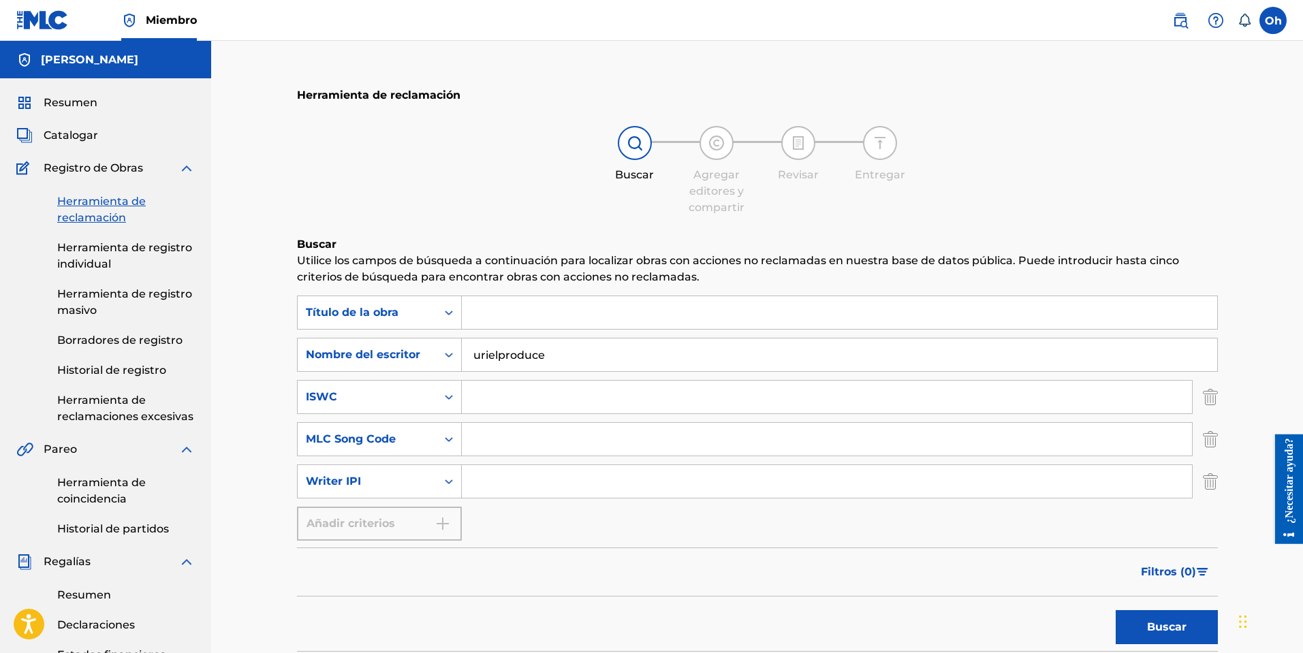
click at [521, 478] on input "Formulario de búsqueda" at bounding box center [827, 481] width 730 height 33
click at [502, 492] on input "Formulario de búsqueda" at bounding box center [827, 481] width 730 height 33
paste input "01026690959"
type input "01026690959"
drag, startPoint x: 474, startPoint y: 356, endPoint x: 439, endPoint y: 356, distance: 34.8
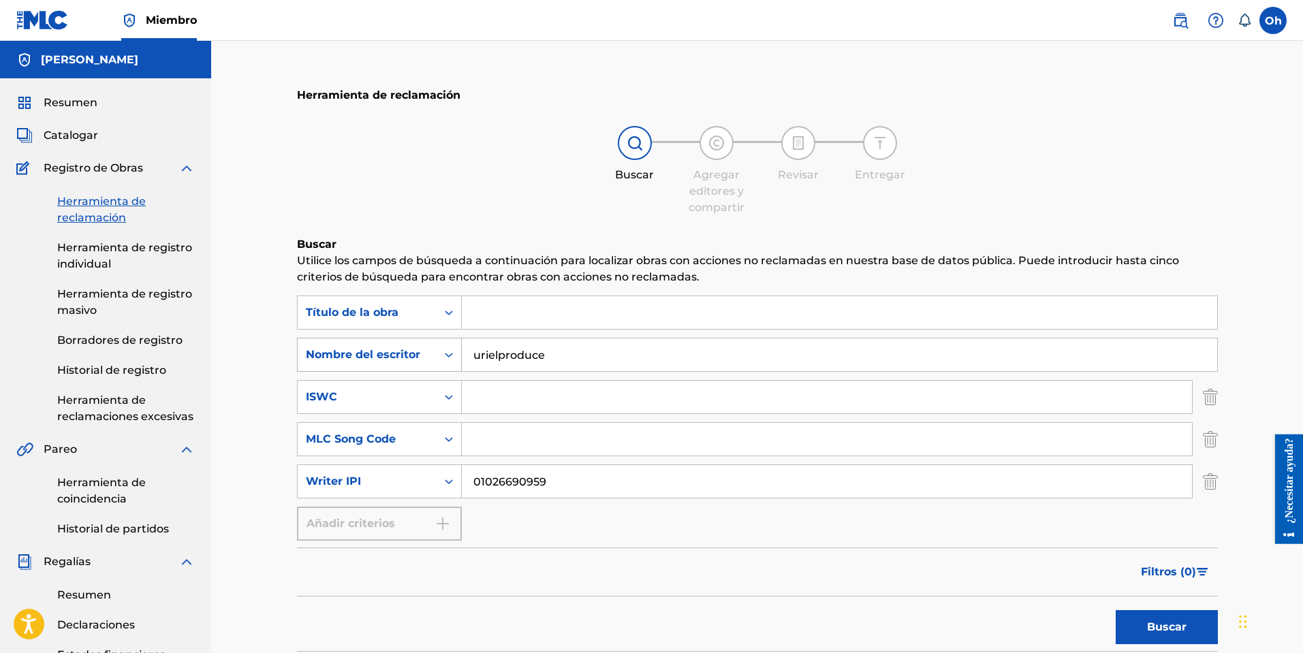
click at [439, 356] on div "Búsqueda con criterios19f9b7ac-a45e-432c-8ef7-f4679a1a2169 Nombre del escritor …" at bounding box center [757, 355] width 921 height 34
click at [1160, 627] on font "Buscar" at bounding box center [1167, 627] width 40 height 13
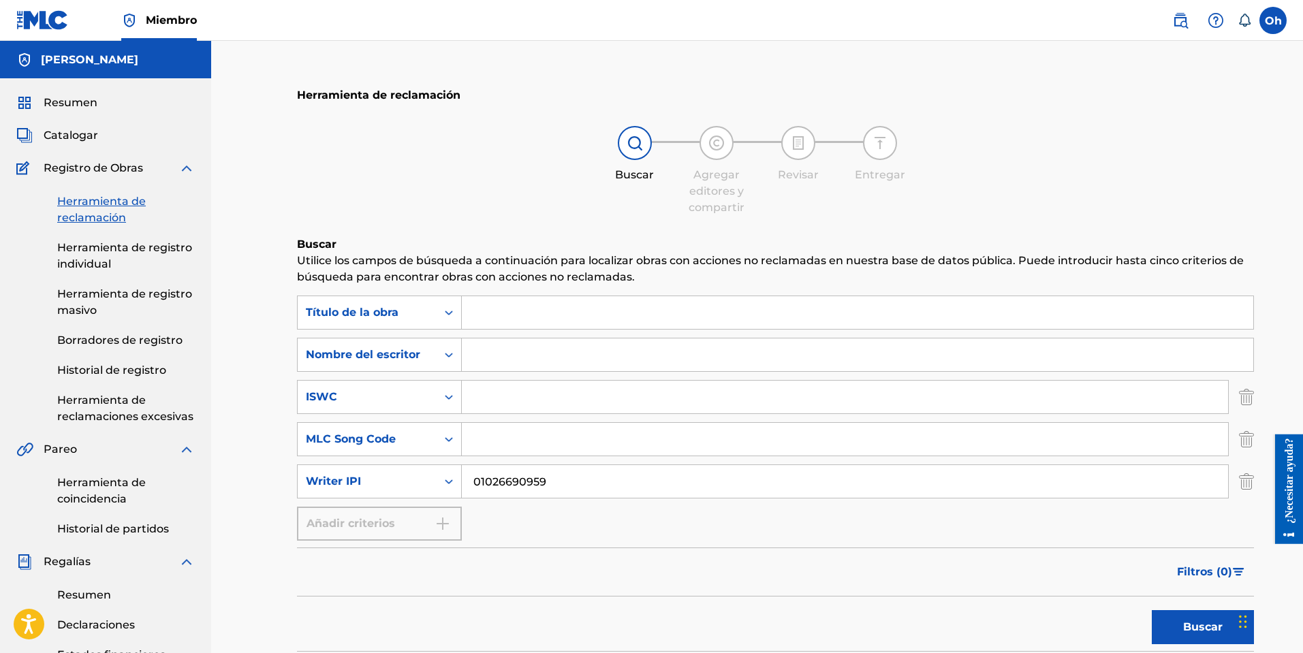
click at [578, 467] on input "01026690959" at bounding box center [845, 481] width 766 height 33
click at [1183, 622] on font "Buscar" at bounding box center [1203, 627] width 40 height 13
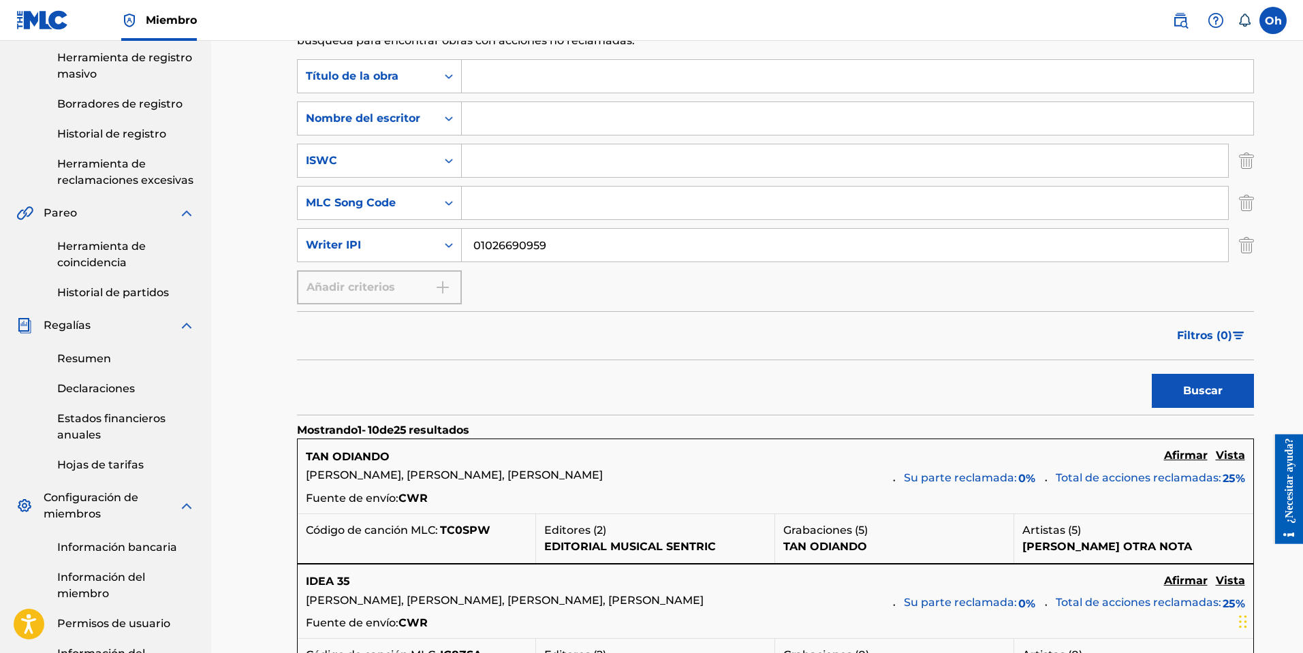
scroll to position [273, 0]
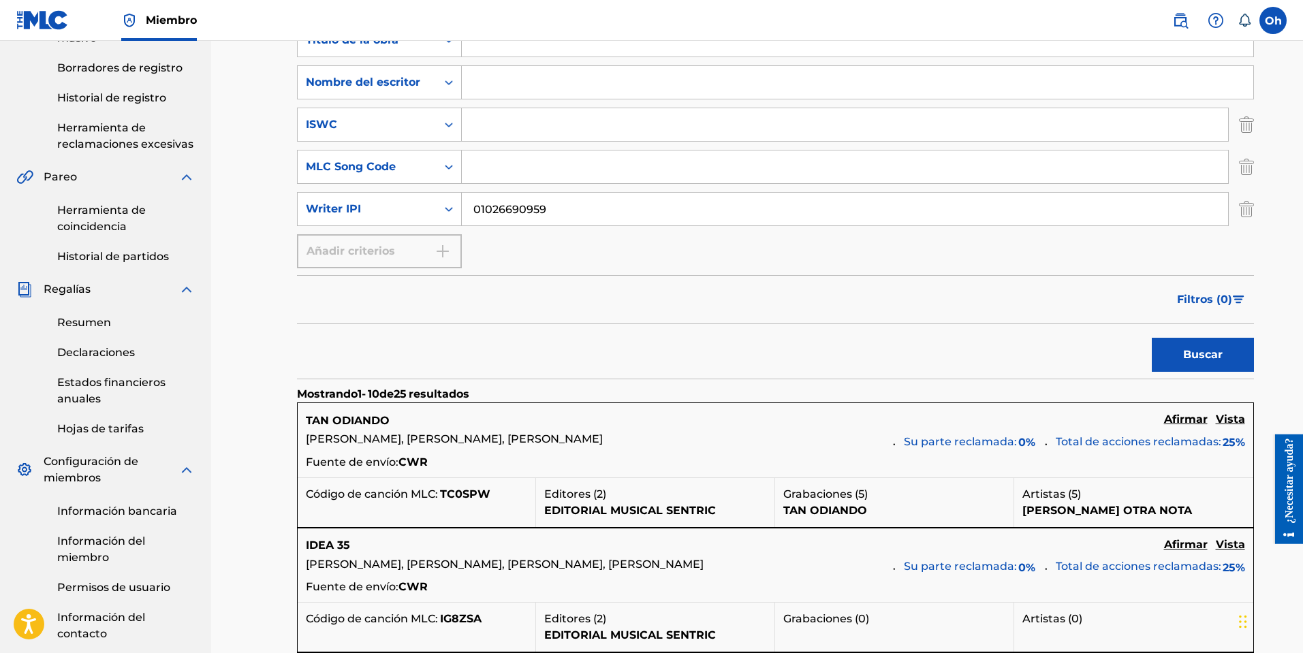
click at [1164, 420] on font "Afirmar" at bounding box center [1186, 419] width 44 height 13
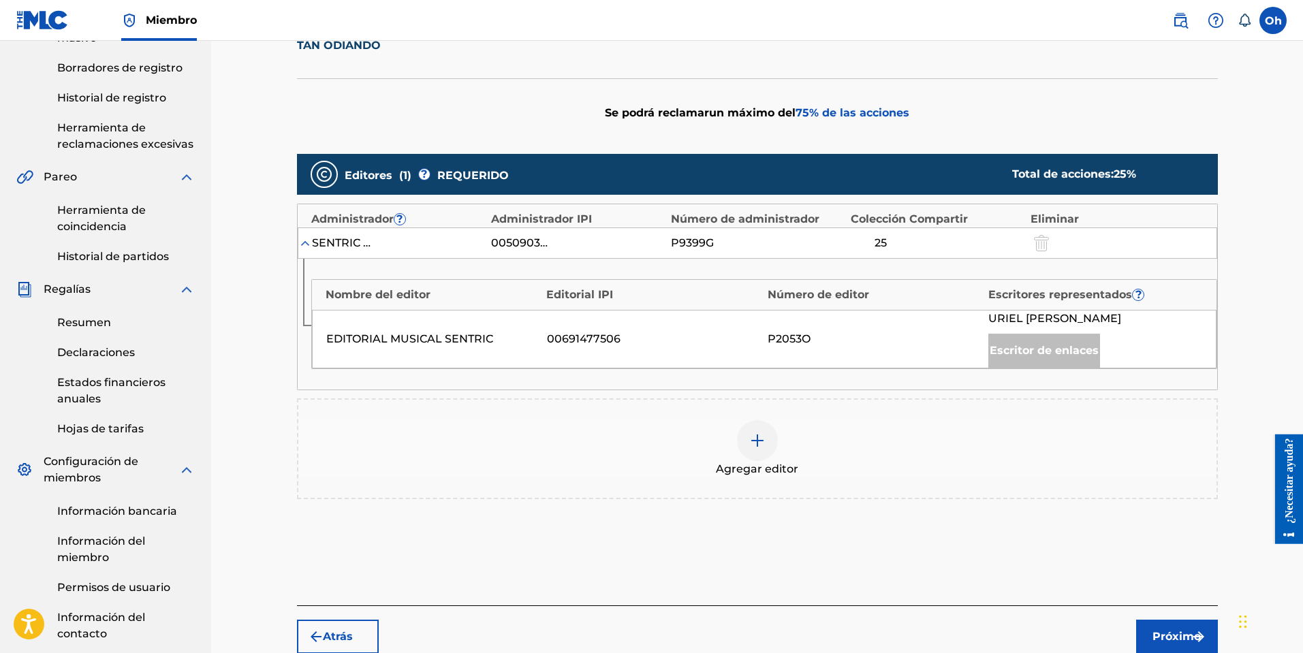
click at [759, 446] on img at bounding box center [757, 441] width 16 height 16
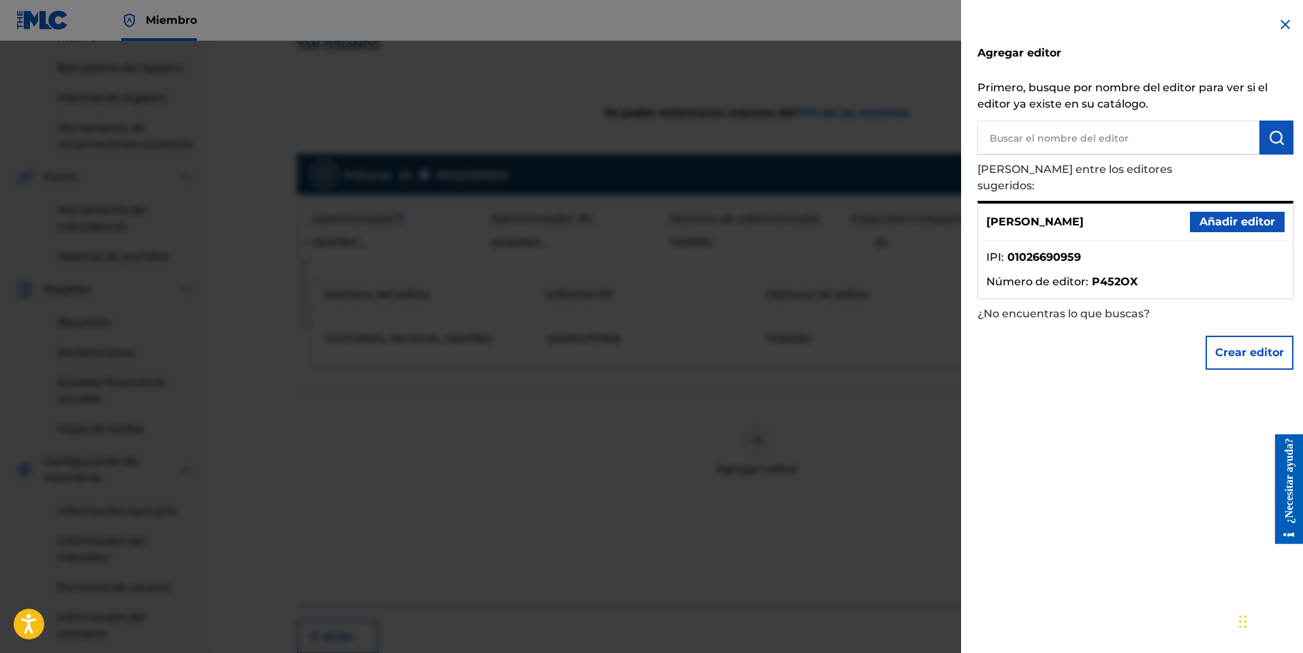
click at [1082, 275] on font "Número de editor" at bounding box center [1036, 281] width 99 height 13
drag, startPoint x: 873, startPoint y: 361, endPoint x: 859, endPoint y: 368, distance: 15.2
click at [872, 362] on div at bounding box center [651, 367] width 1303 height 653
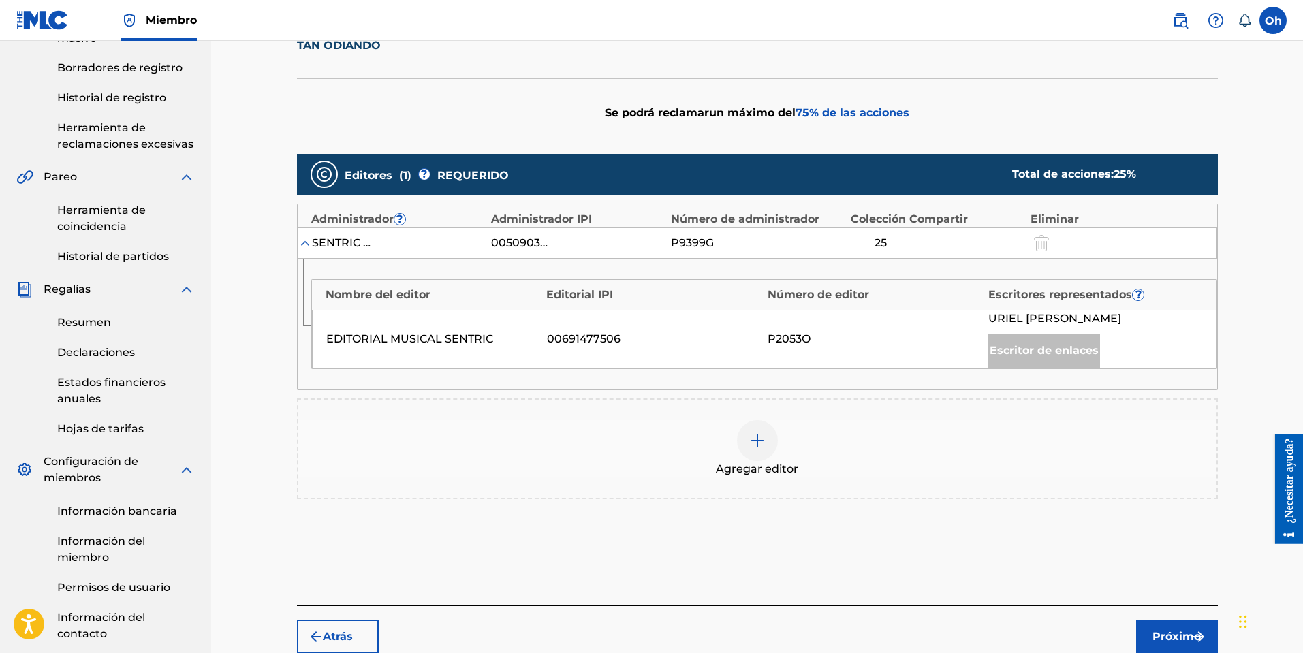
click at [766, 437] on div at bounding box center [757, 440] width 41 height 41
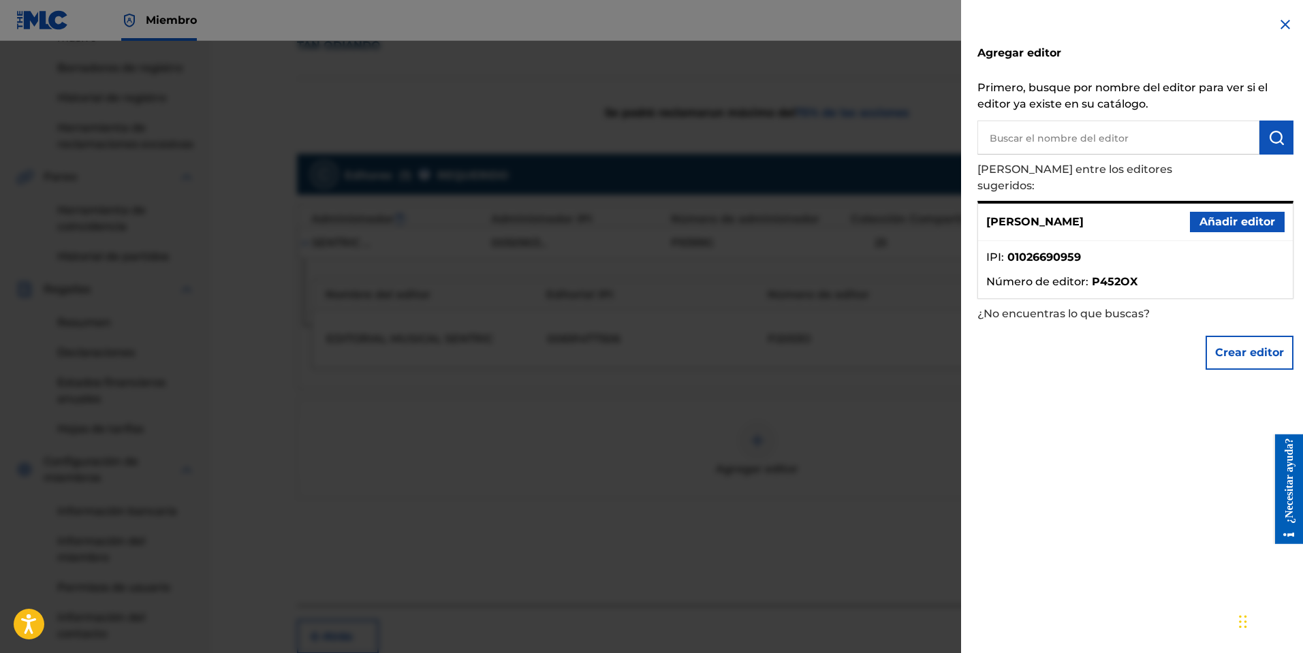
click at [1075, 216] on div "[PERSON_NAME] editor" at bounding box center [1135, 222] width 315 height 37
click at [1239, 215] on font "Añadir editor" at bounding box center [1238, 221] width 76 height 13
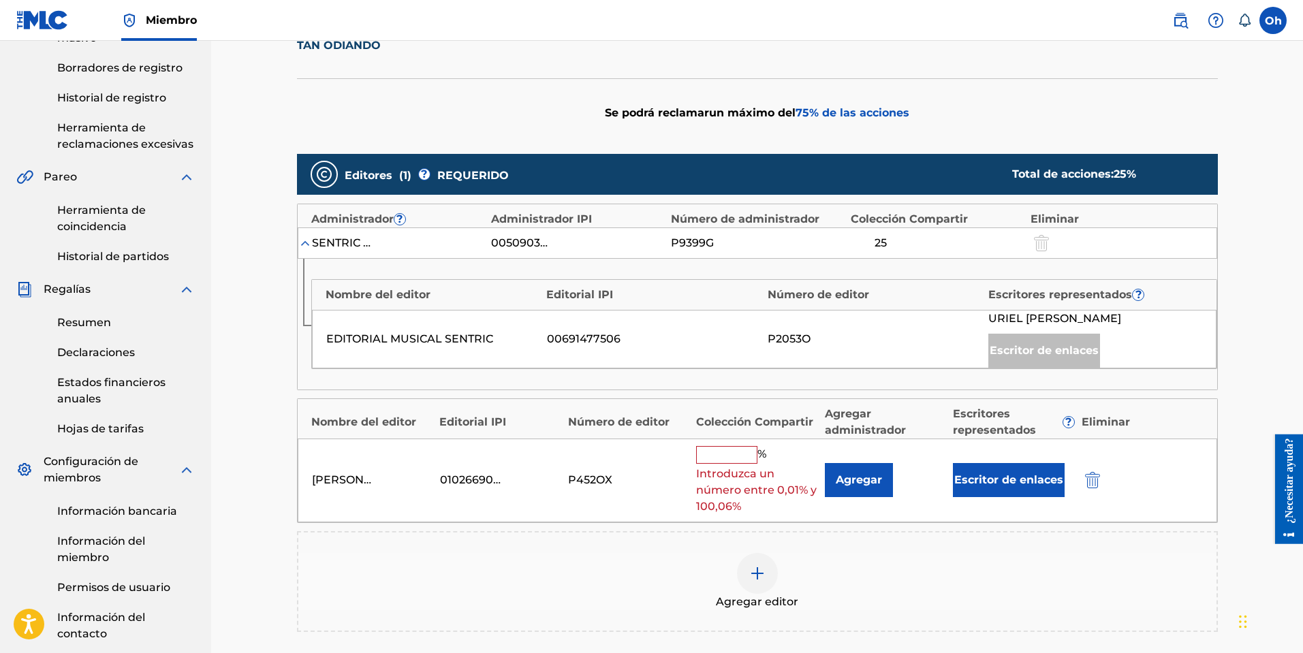
click at [733, 453] on input "text" at bounding box center [726, 455] width 61 height 18
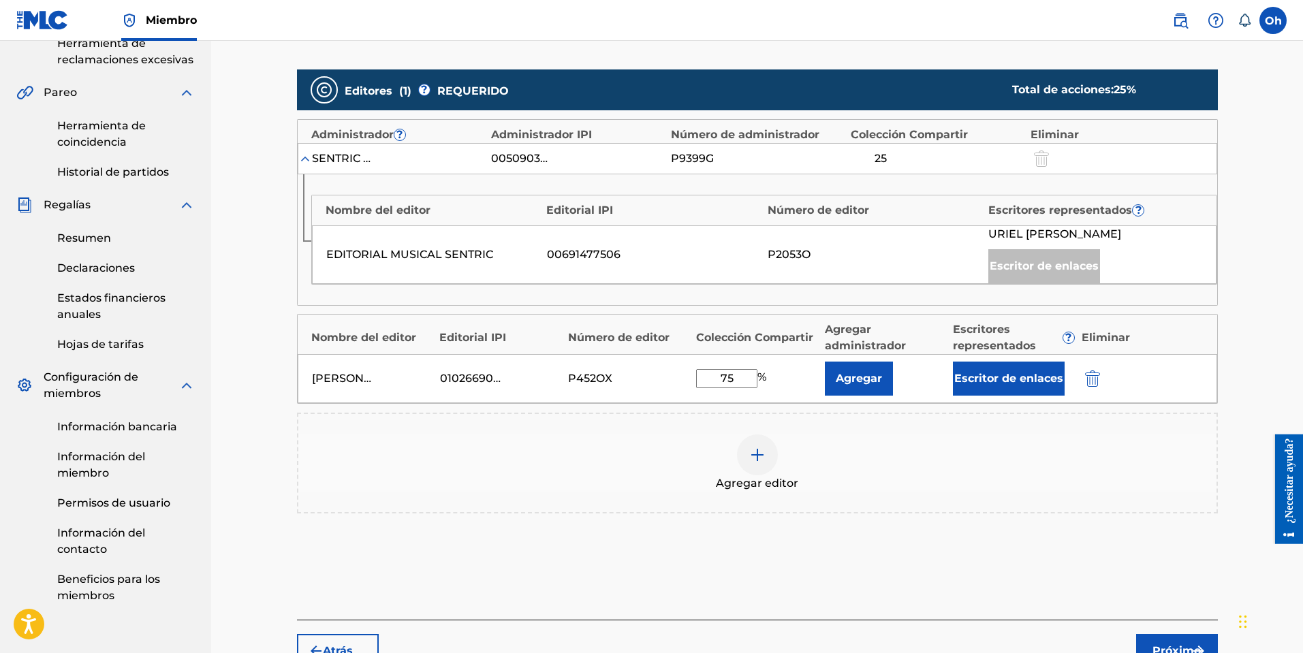
scroll to position [437, 0]
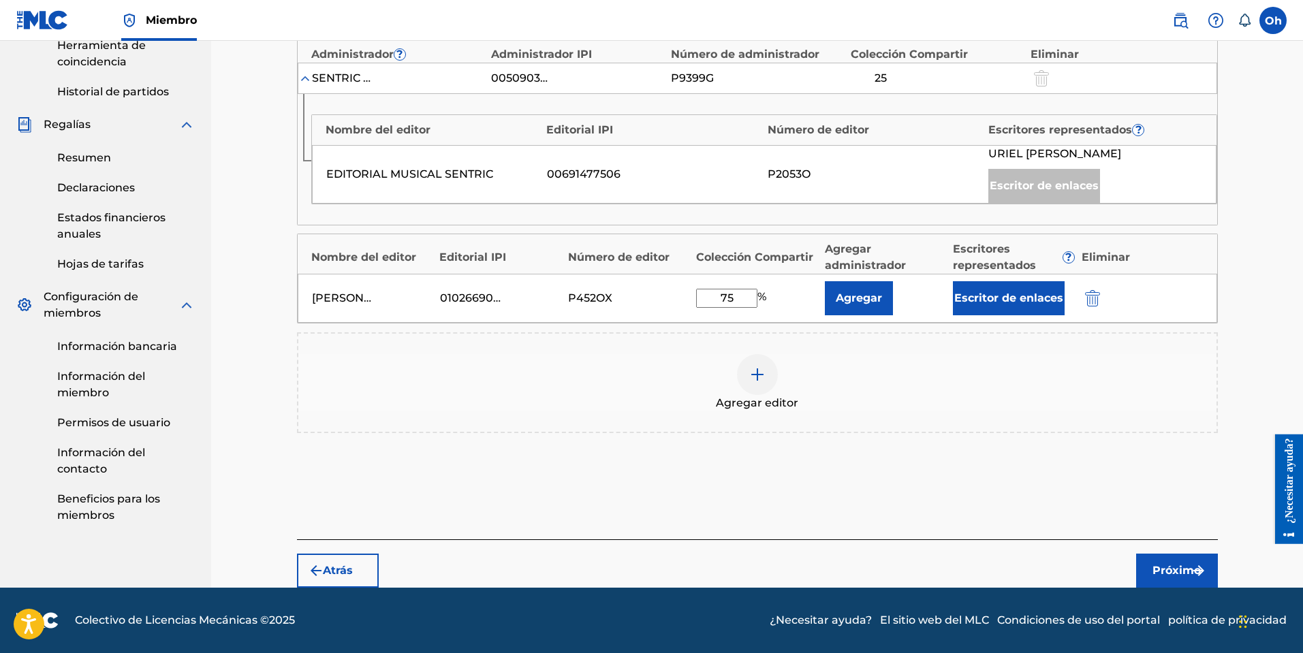
drag, startPoint x: 738, startPoint y: 297, endPoint x: 693, endPoint y: 303, distance: 45.4
click at [693, 302] on div "[PERSON_NAME] 01026690959 P452OX 75 % Agregar Escritor de enlaces" at bounding box center [758, 298] width 920 height 49
type input "50"
click at [1191, 567] on img "submit" at bounding box center [1199, 571] width 16 height 16
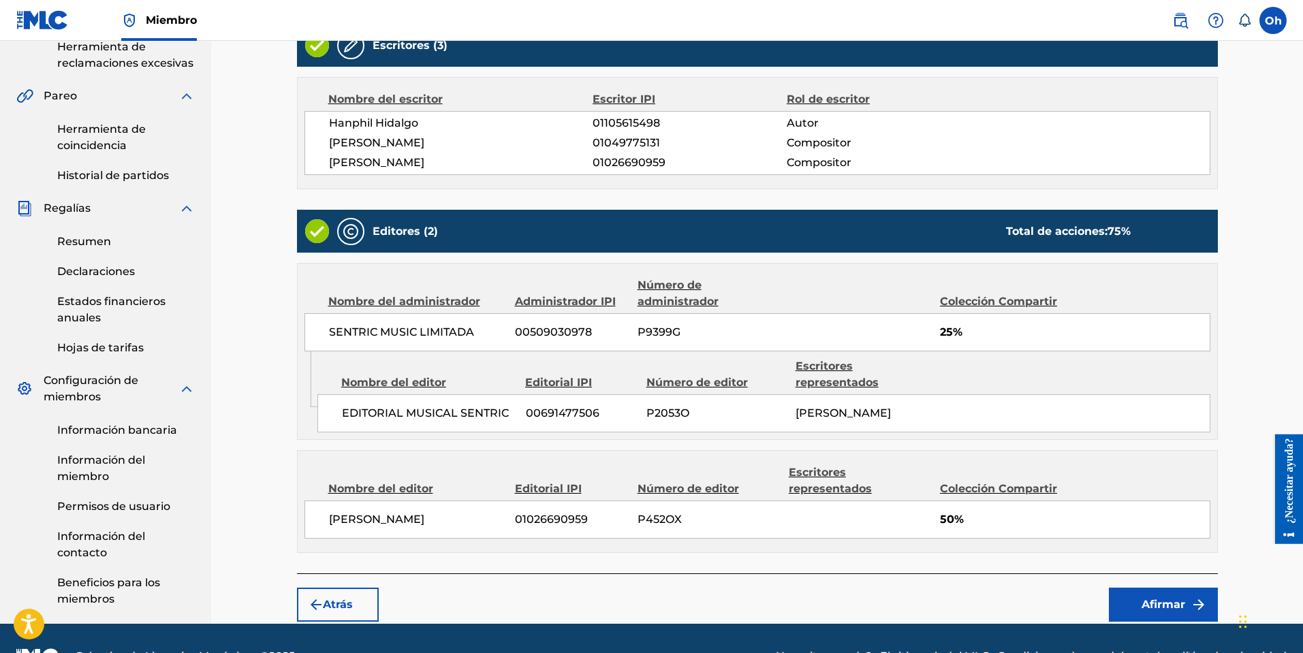
scroll to position [390, 0]
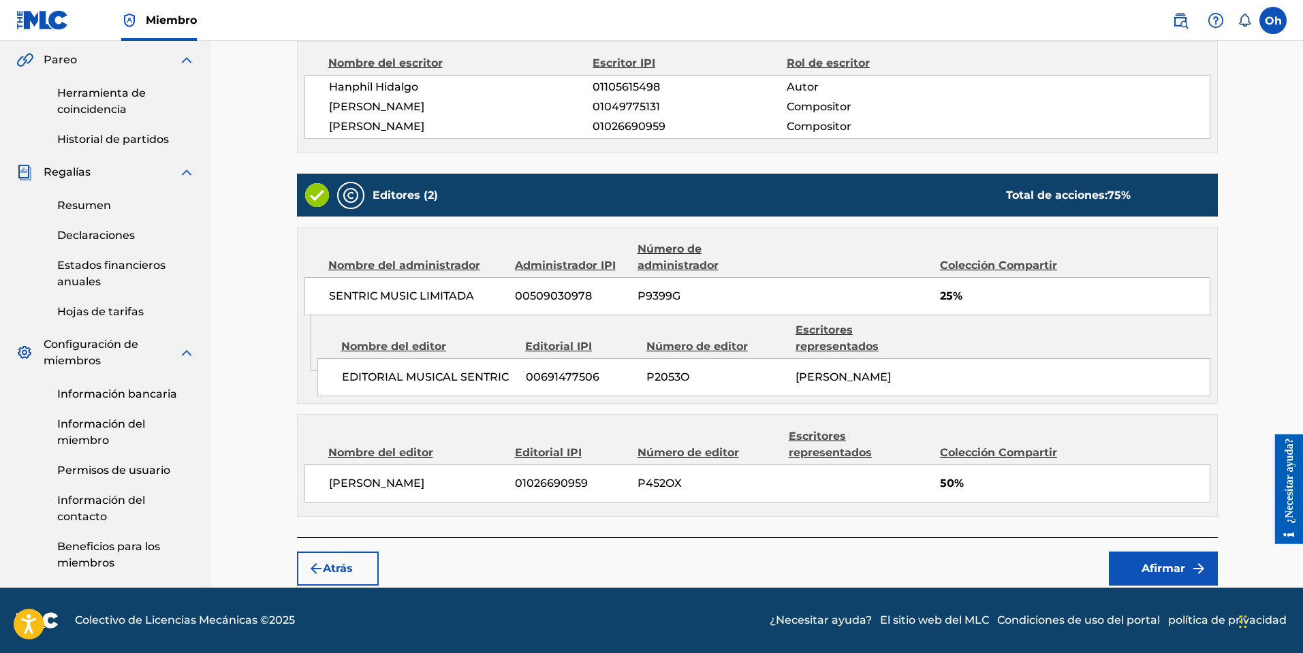
click at [1141, 577] on button "Afirmar" at bounding box center [1163, 569] width 109 height 34
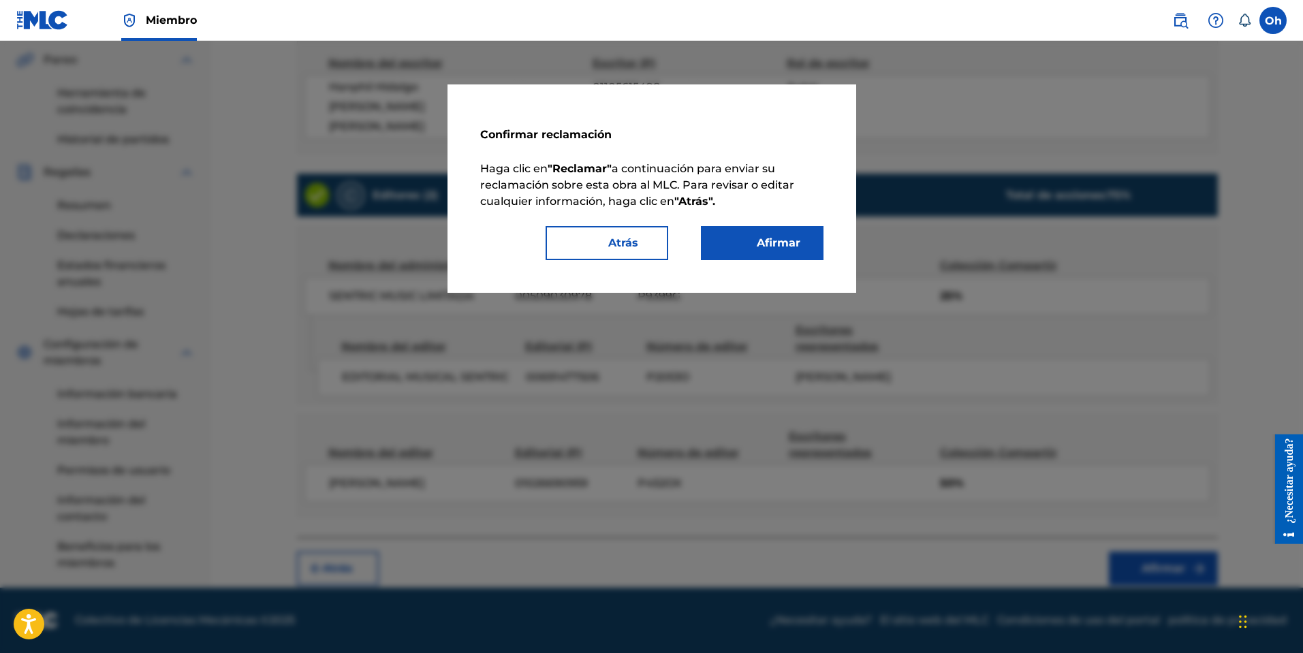
click at [777, 241] on font "Afirmar" at bounding box center [779, 242] width 44 height 13
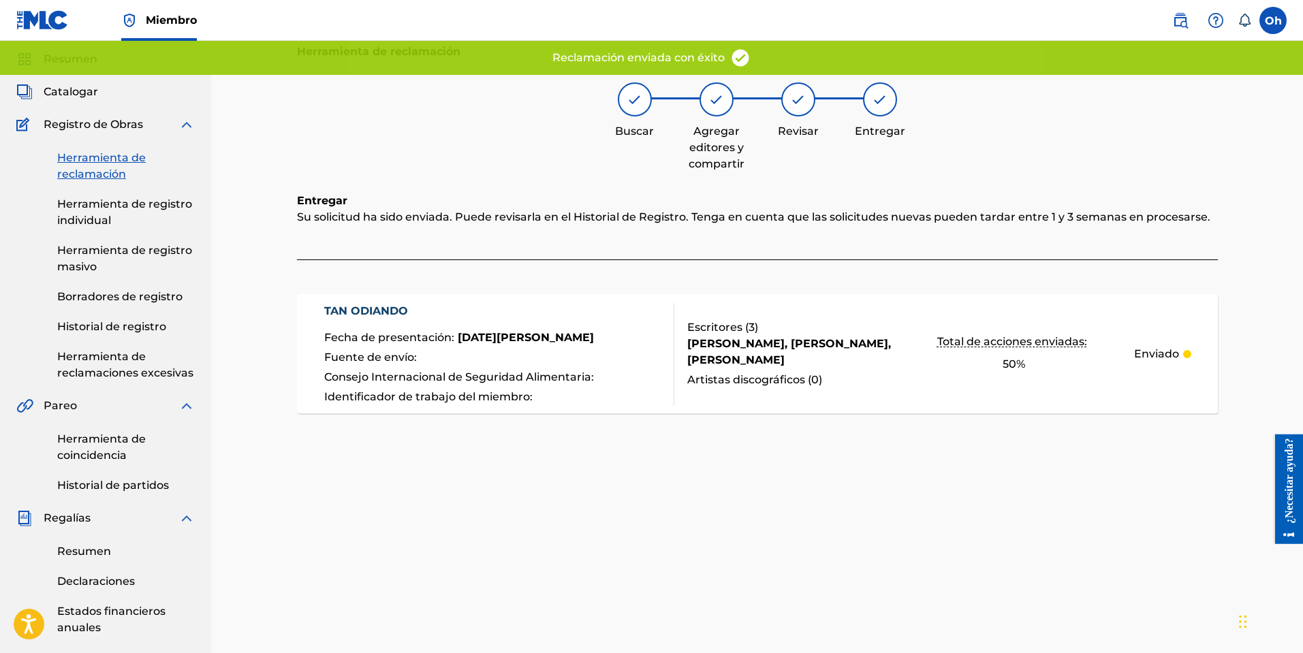
scroll to position [0, 0]
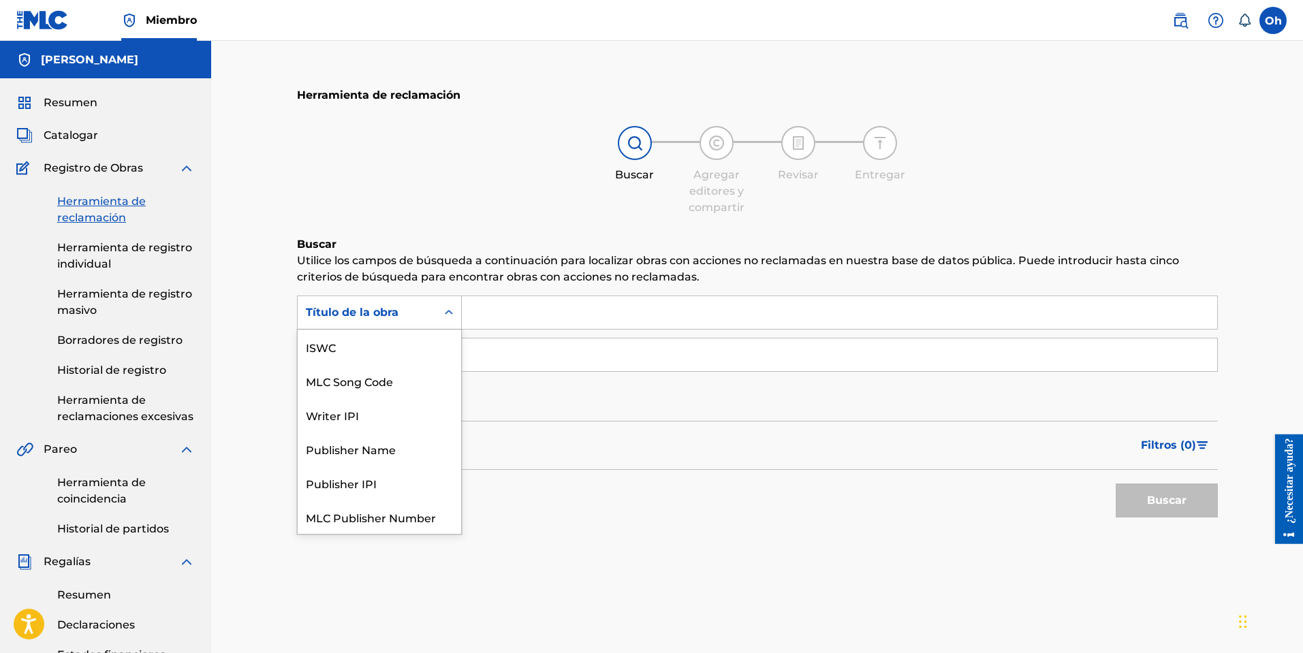
click at [432, 300] on div "Título de la obra" at bounding box center [367, 313] width 139 height 26
click at [371, 382] on div "Writer IPI" at bounding box center [380, 381] width 164 height 34
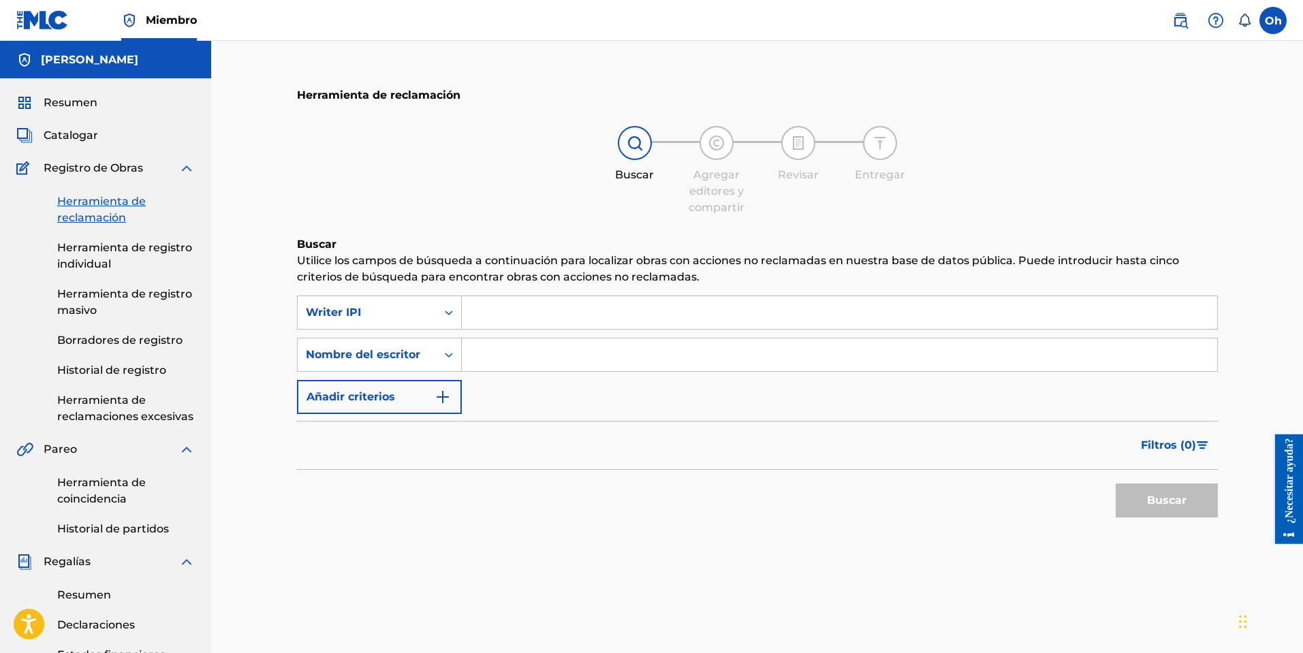
click at [482, 313] on input "Formulario de búsqueda" at bounding box center [840, 312] width 756 height 33
paste input "01026690959"
click at [1198, 527] on div "Buscar Utilice los campos de búsqueda a continuación para localizar obras con a…" at bounding box center [757, 414] width 921 height 356
click at [1177, 506] on font "Buscar" at bounding box center [1167, 501] width 40 height 16
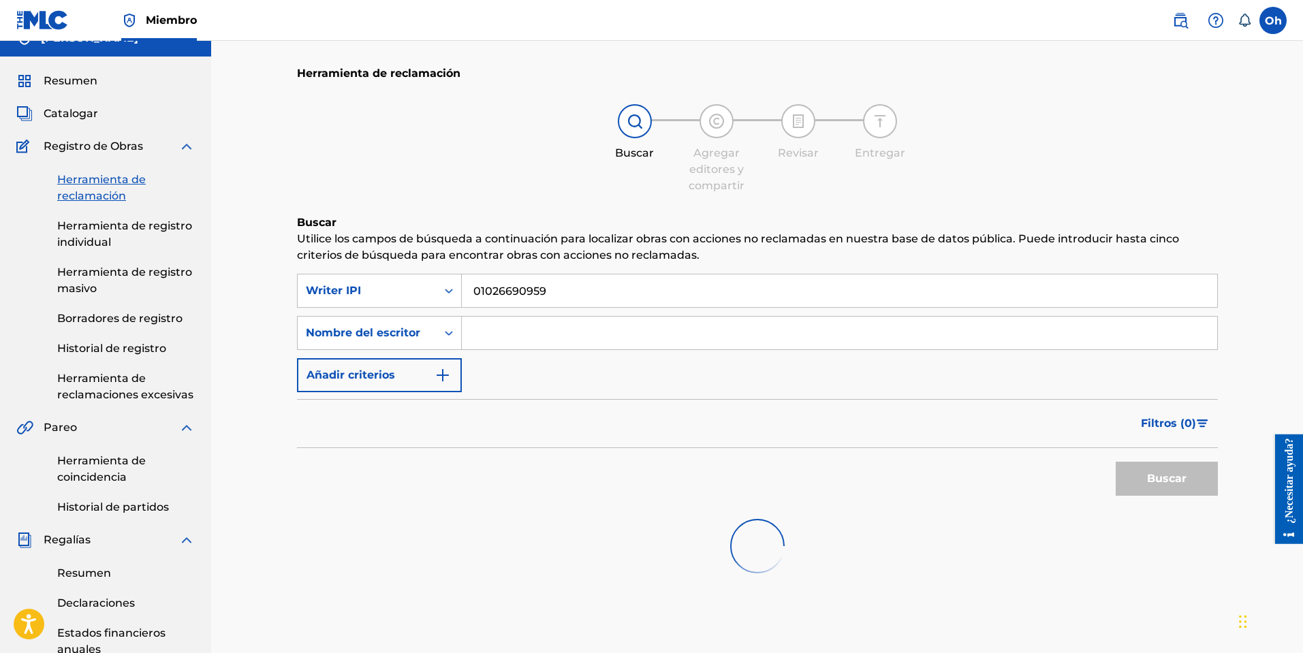
scroll to position [0, 0]
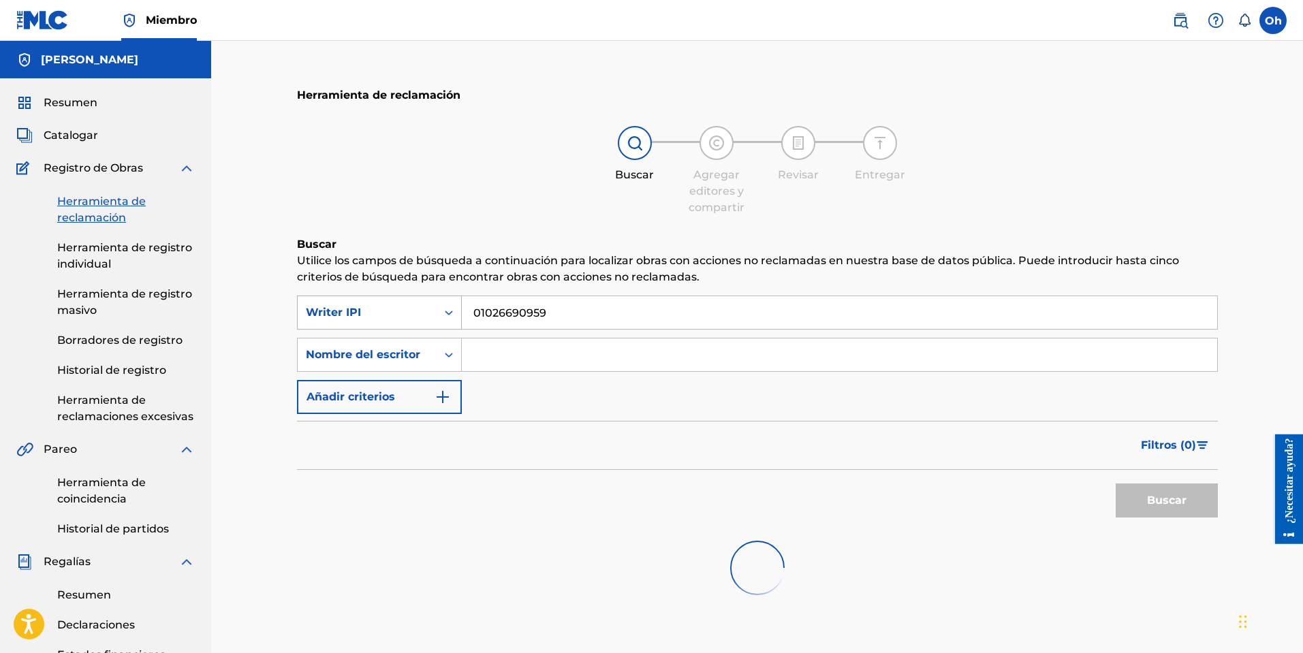
click at [434, 312] on div "Writer IPI" at bounding box center [367, 313] width 139 height 26
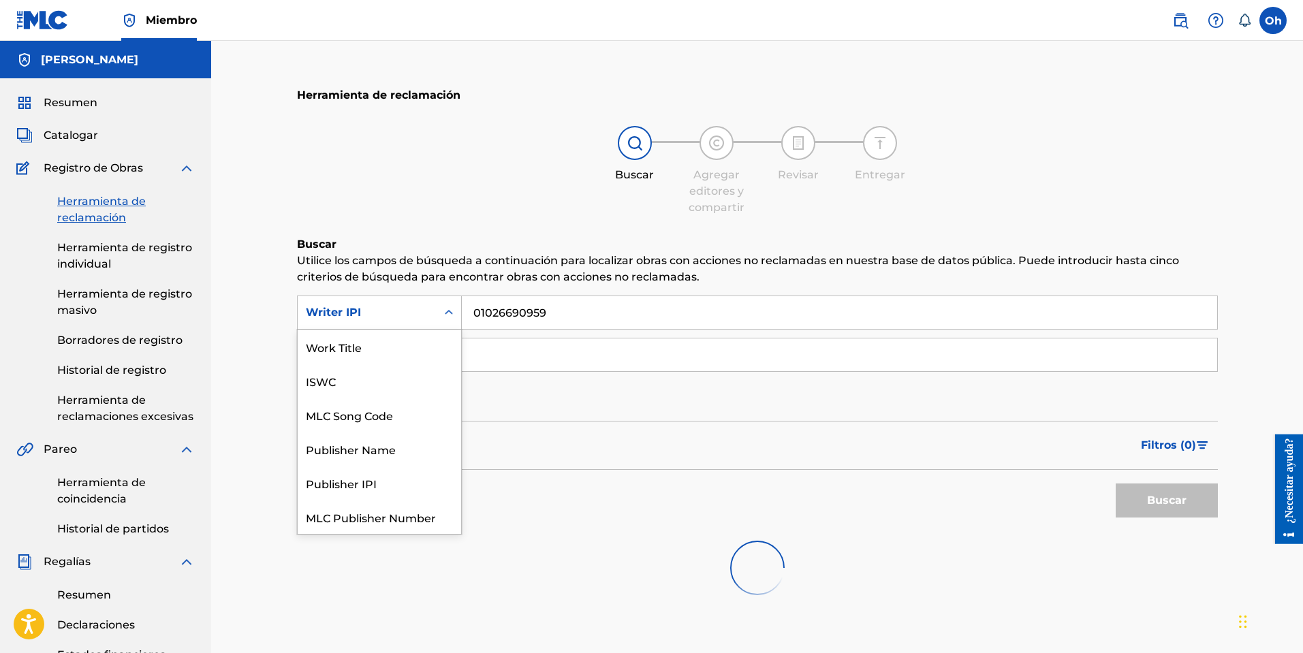
scroll to position [34, 0]
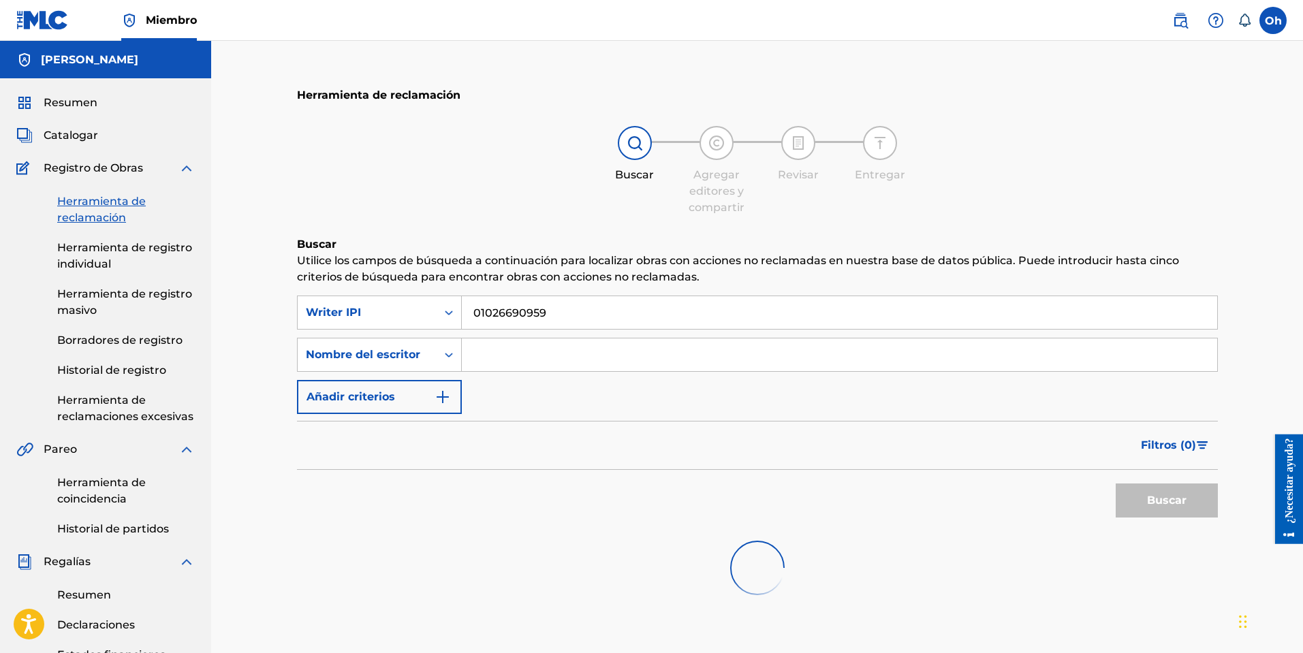
click at [563, 412] on div "SearchWithCriteriaf7406ecc-508f-4f3e-bb99-8f0a8adc469f Writer IPI 01026690959 B…" at bounding box center [757, 355] width 921 height 119
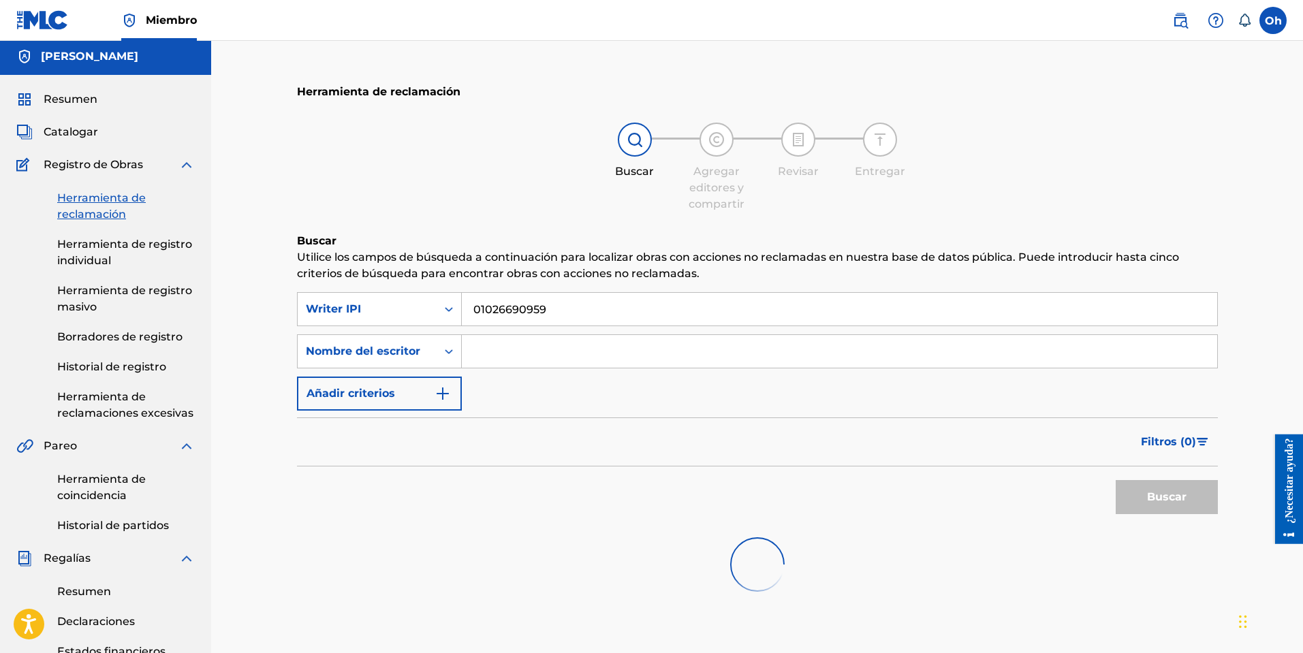
scroll to position [0, 0]
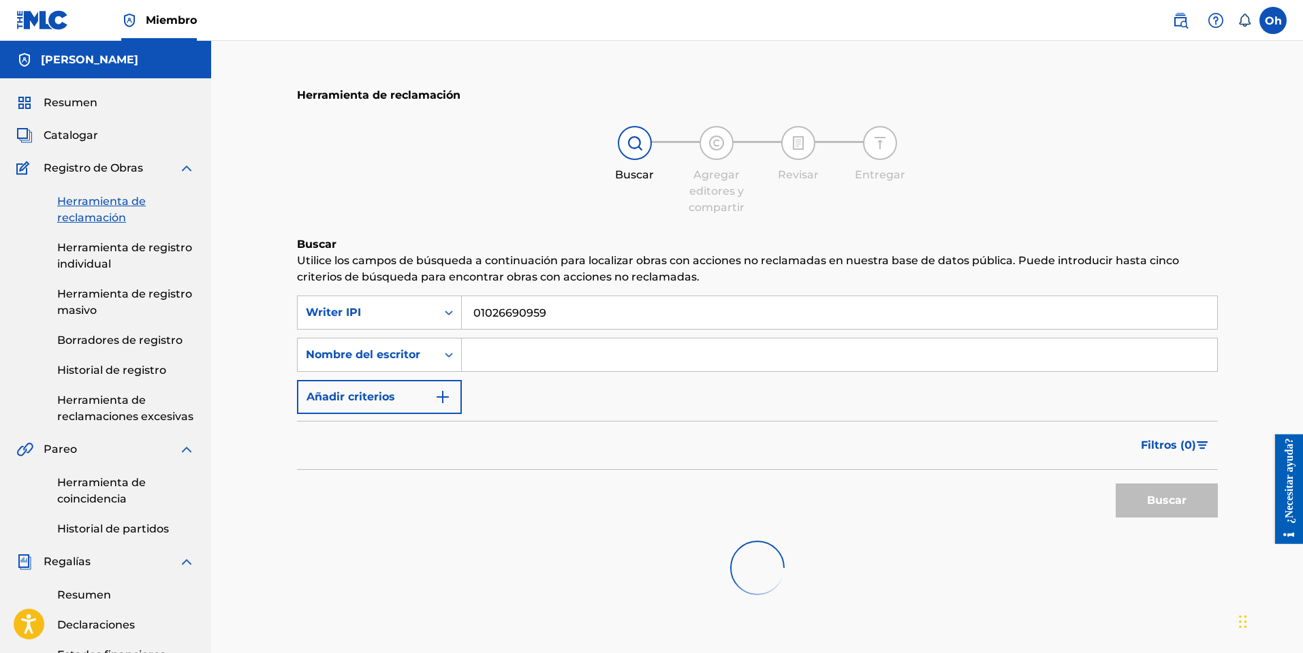
click at [565, 322] on input "01026690959" at bounding box center [840, 312] width 756 height 33
type input "0"
paste input "01026690959"
type input "01026690959"
click at [595, 346] on input "Formulario de búsqueda" at bounding box center [840, 355] width 756 height 33
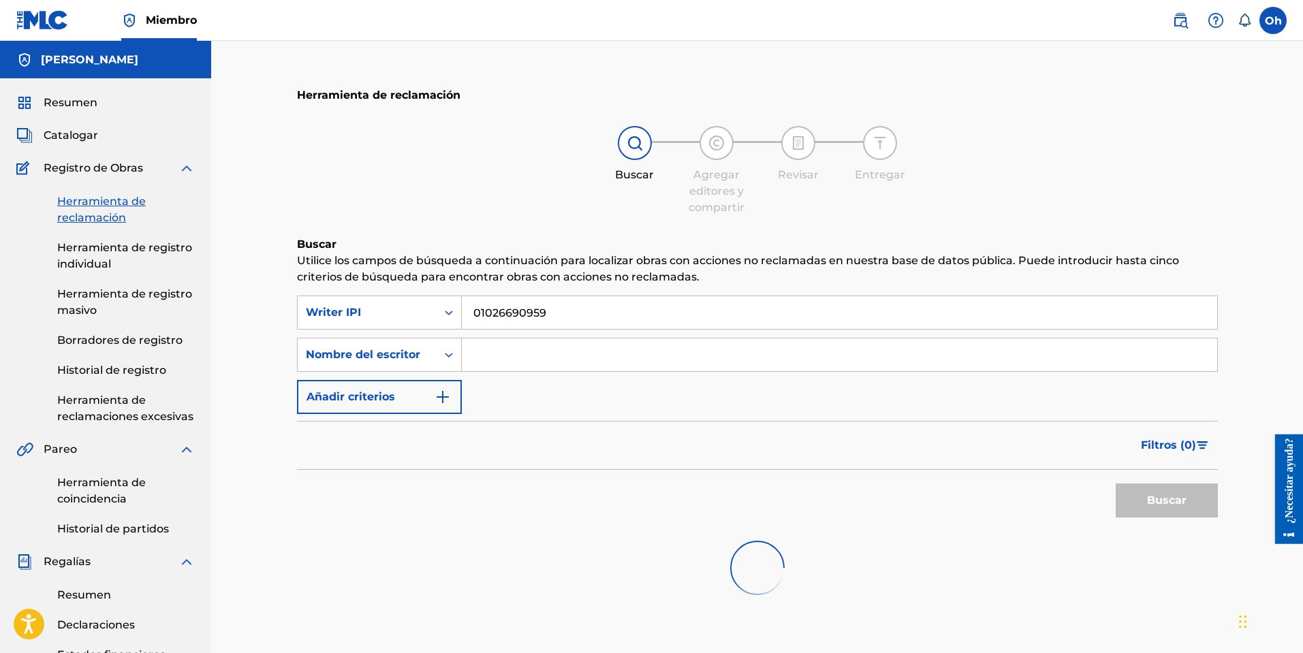
type input "[PERSON_NAME]"
click at [1174, 504] on div "Buscar" at bounding box center [1163, 497] width 109 height 55
